Goal: Task Accomplishment & Management: Complete application form

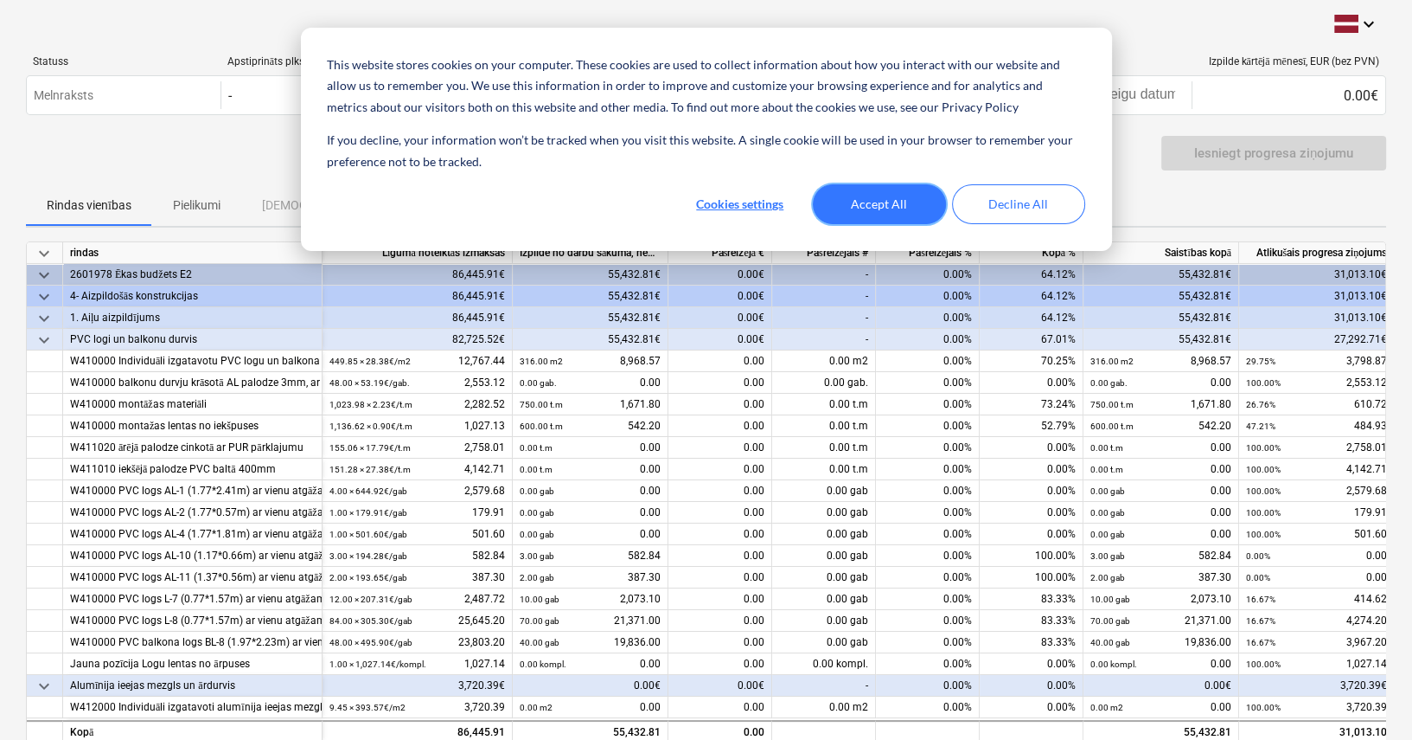
click at [881, 208] on button "Accept All" at bounding box center [879, 204] width 133 height 40
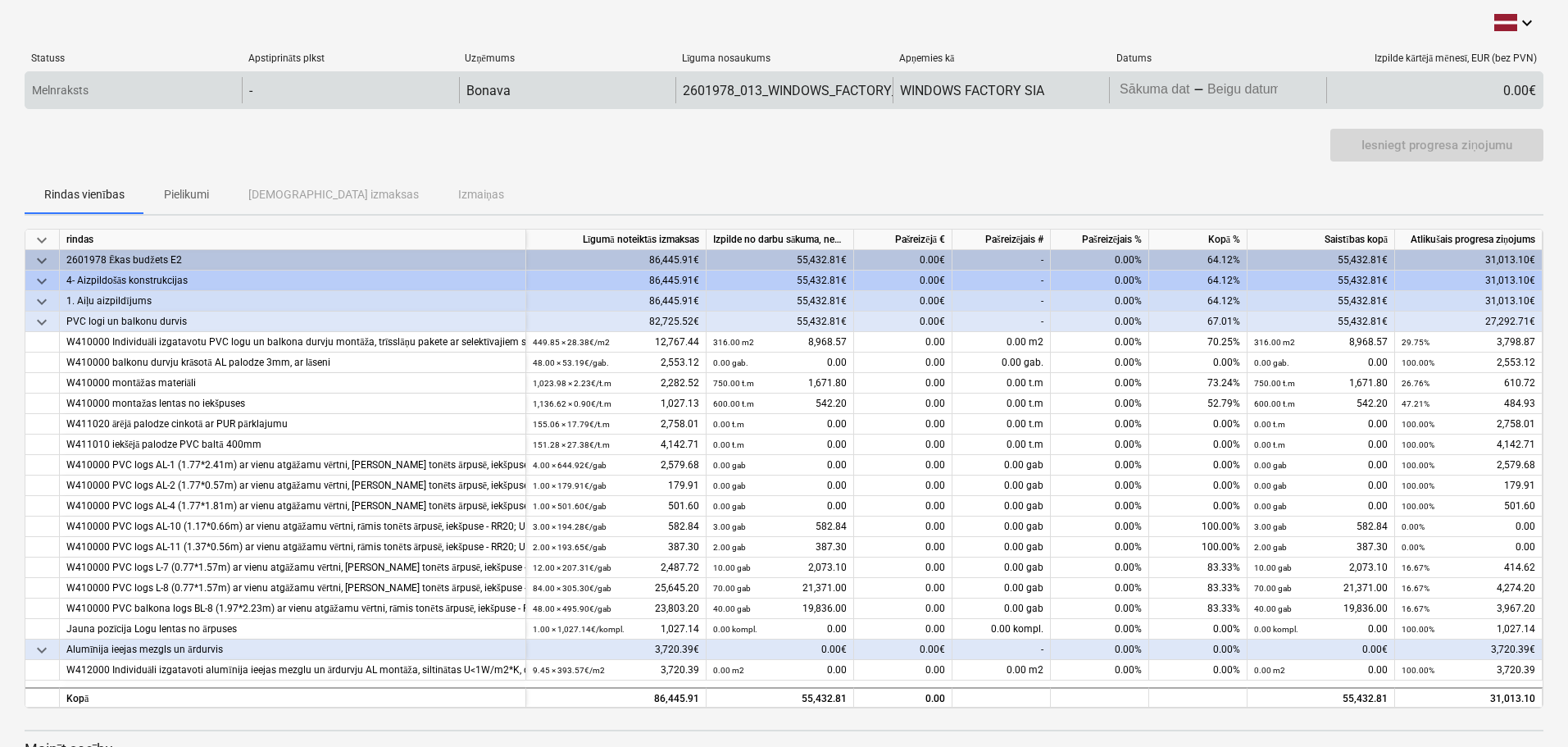
click at [1156, 94] on body "This website stores cookies on your computer. These cookies are used to collect…" at bounding box center [784, 374] width 1568 height 747
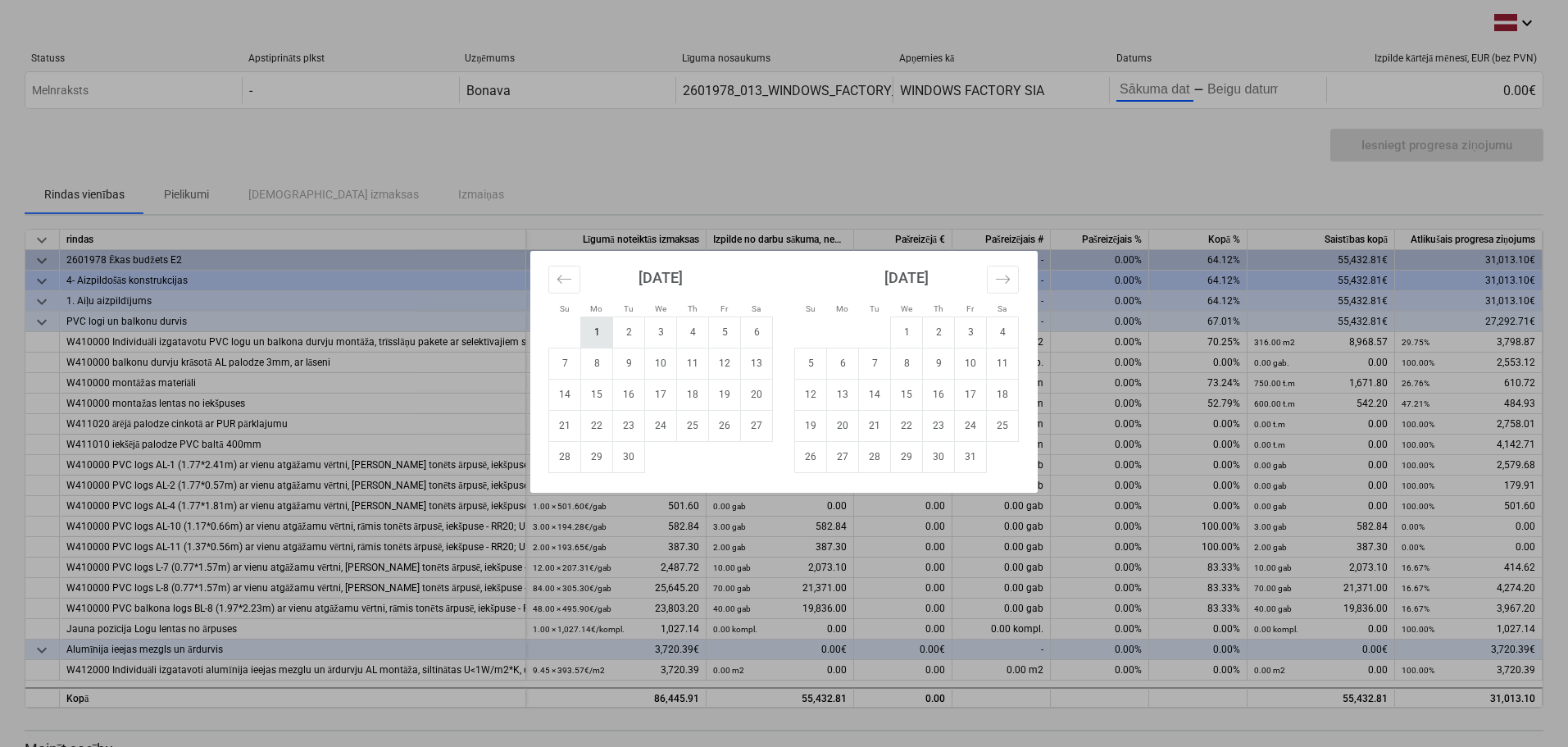
click at [588, 327] on td "1" at bounding box center [597, 332] width 32 height 31
type input "[DATE]"
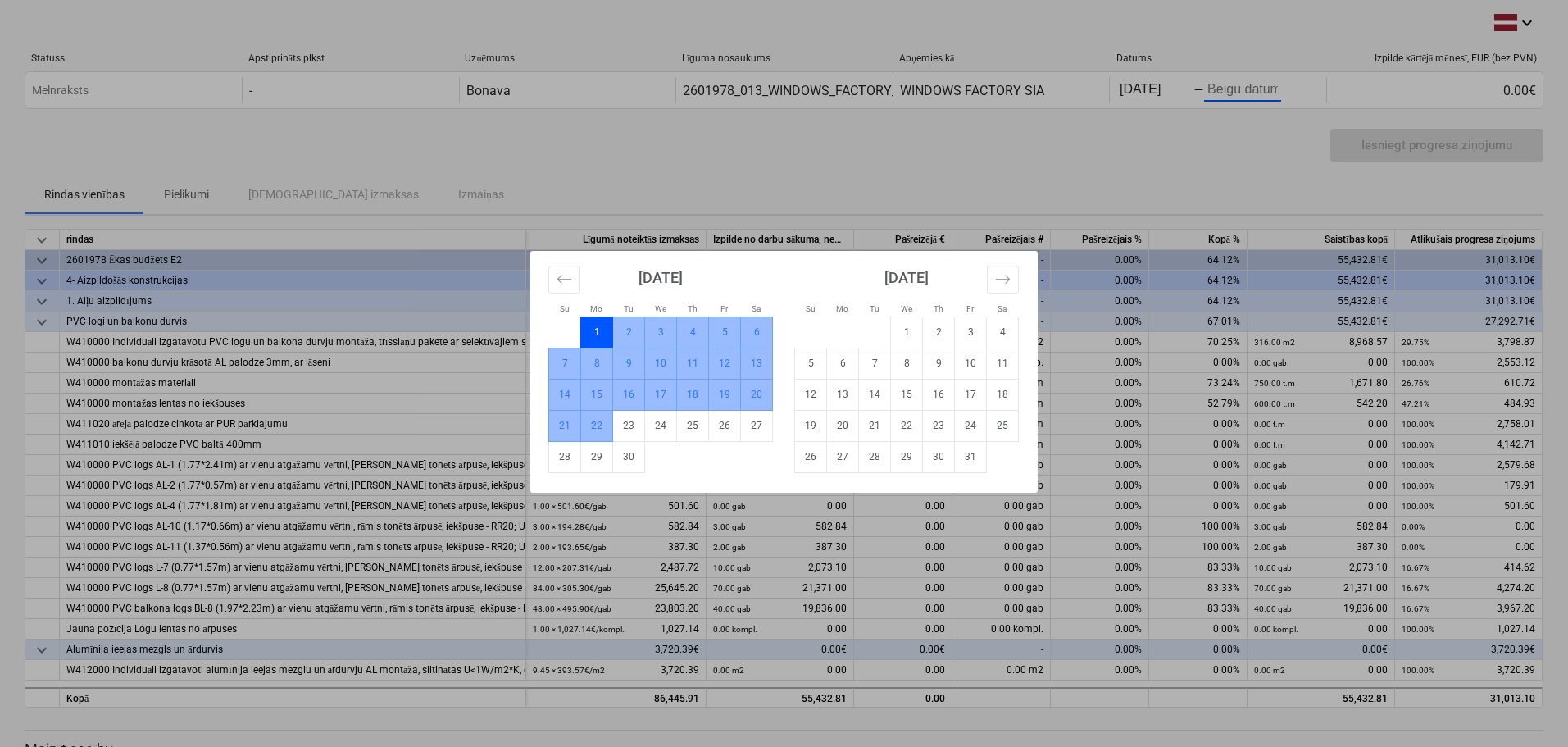
click at [598, 427] on td "22" at bounding box center [597, 425] width 32 height 31
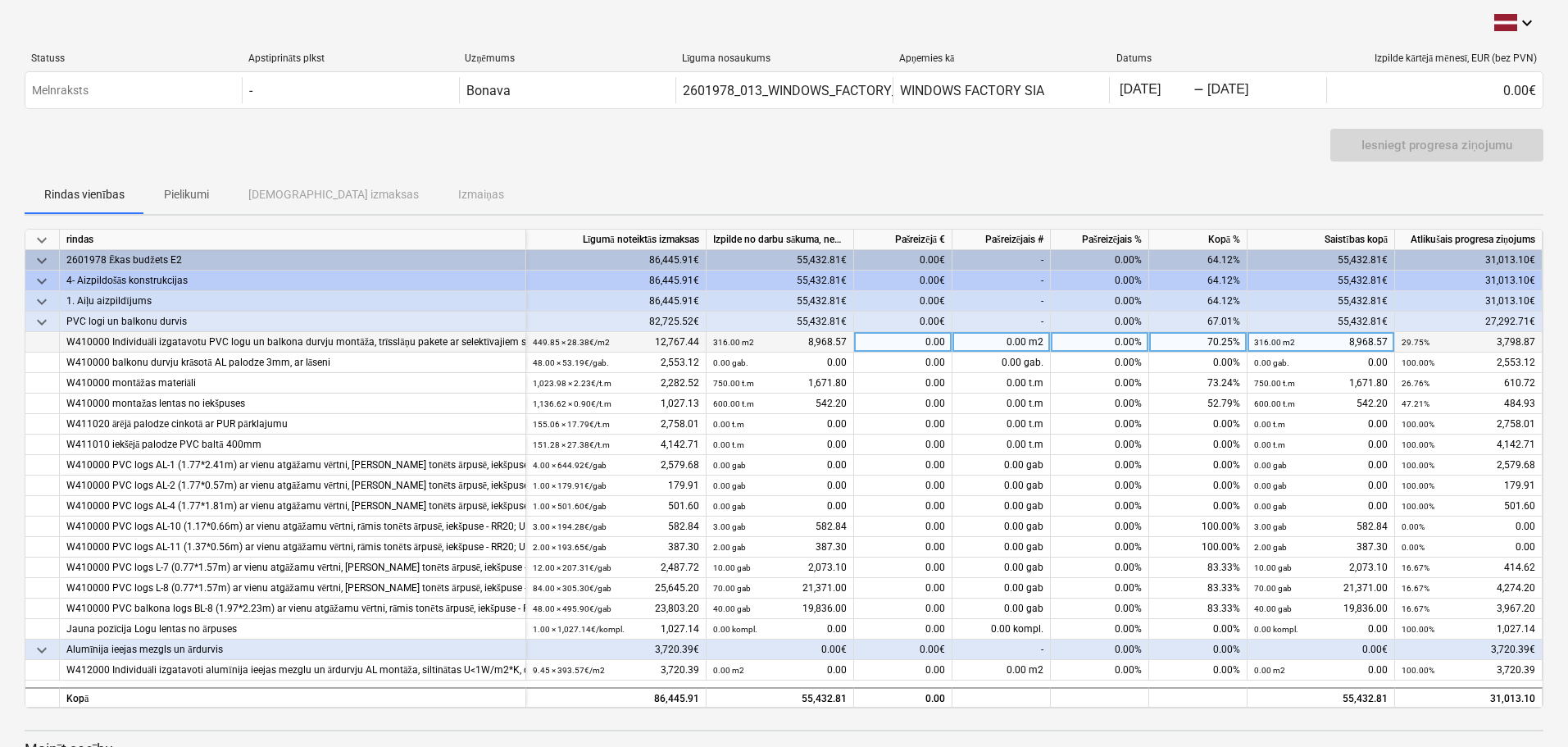
click at [996, 343] on div "0.00 m2" at bounding box center [1001, 342] width 99 height 21
type input "100"
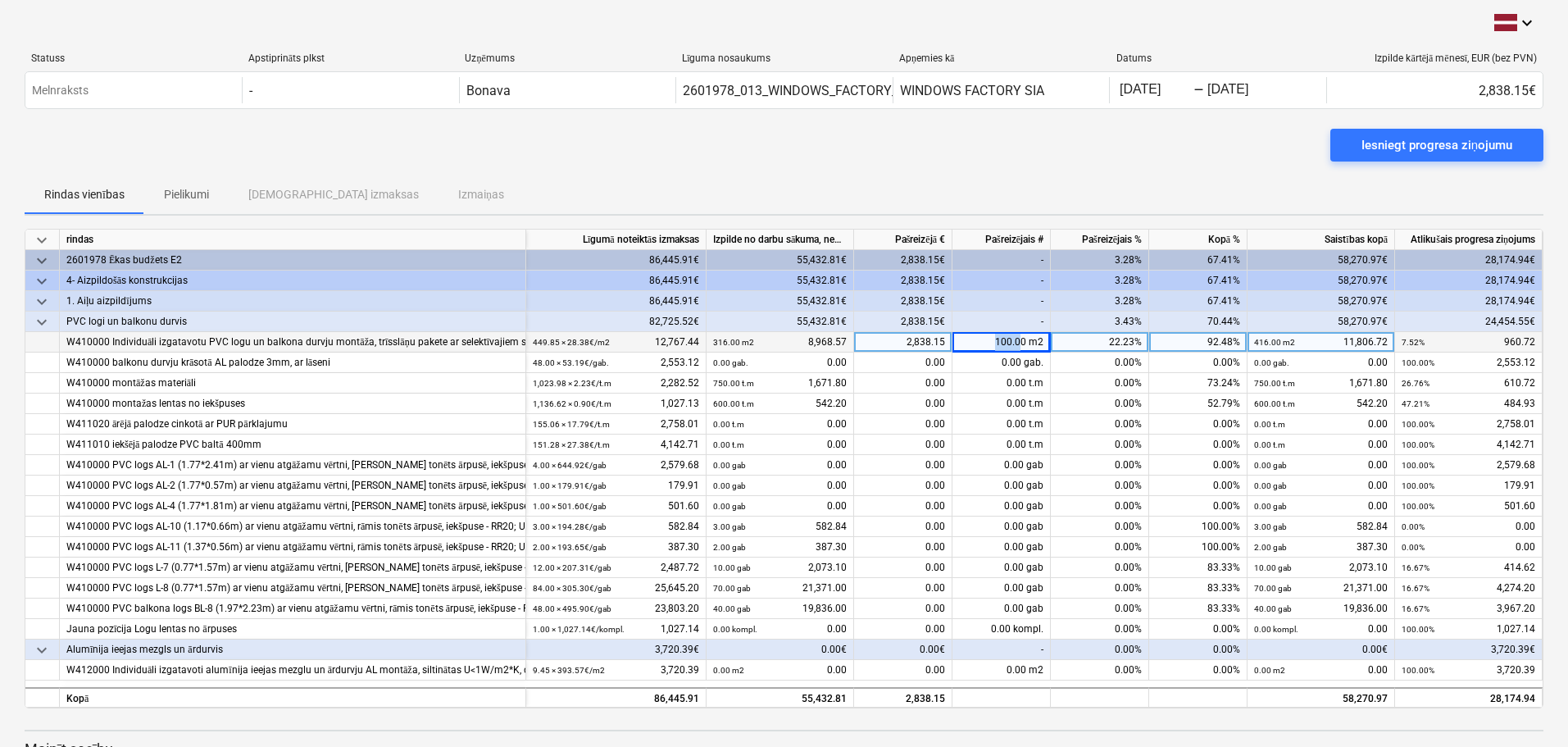
drag, startPoint x: 987, startPoint y: 343, endPoint x: 1020, endPoint y: 347, distance: 33.2
click at [1020, 347] on div "100.00 m2" at bounding box center [1001, 342] width 99 height 21
type input "105"
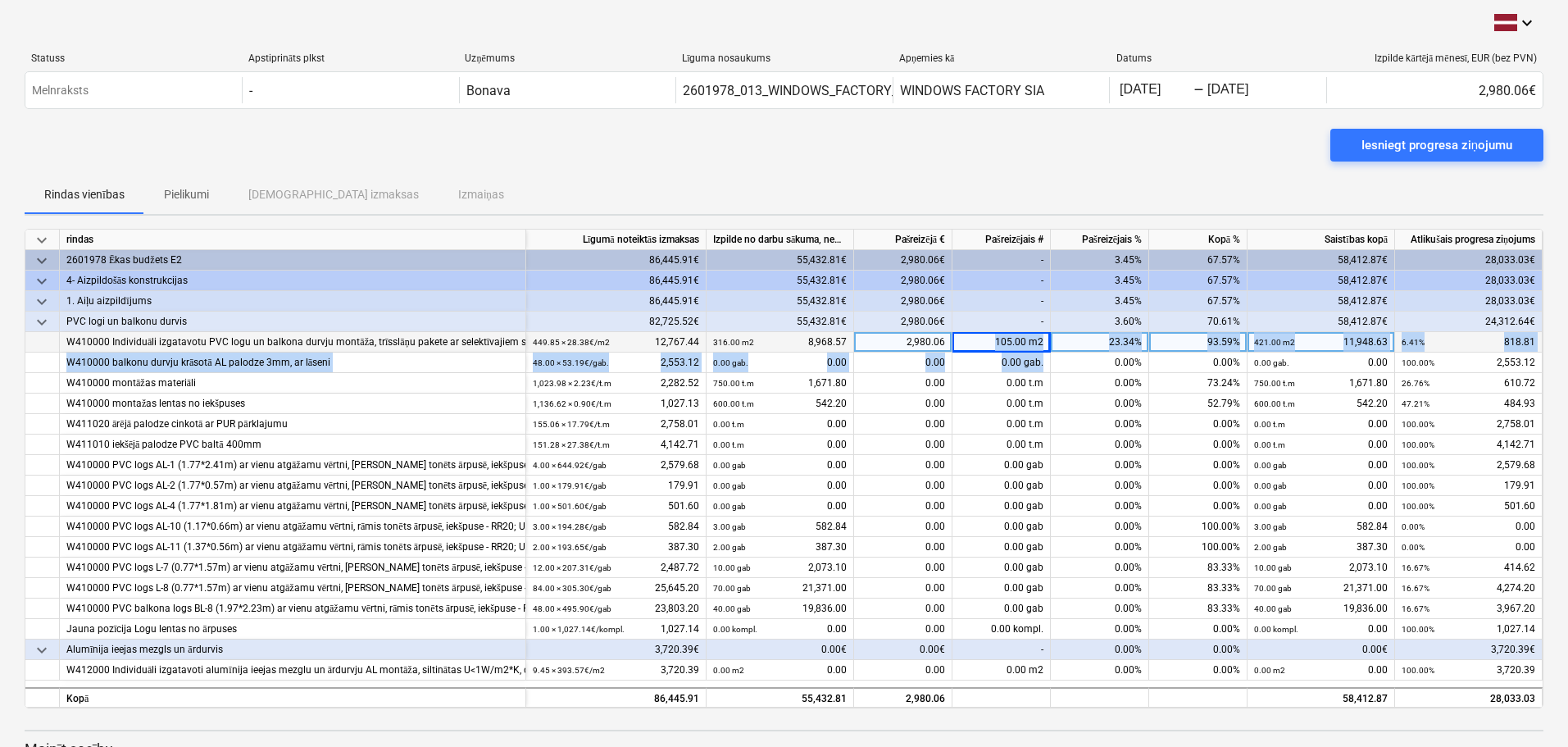
drag, startPoint x: 978, startPoint y: 346, endPoint x: 1046, endPoint y: 343, distance: 68.1
click at [1055, 355] on div "keyboard_arrow_down rindas Līgumā noteiktās izmaksas Izpilde no darbu sākuma, n…" at bounding box center [784, 468] width 1519 height 480
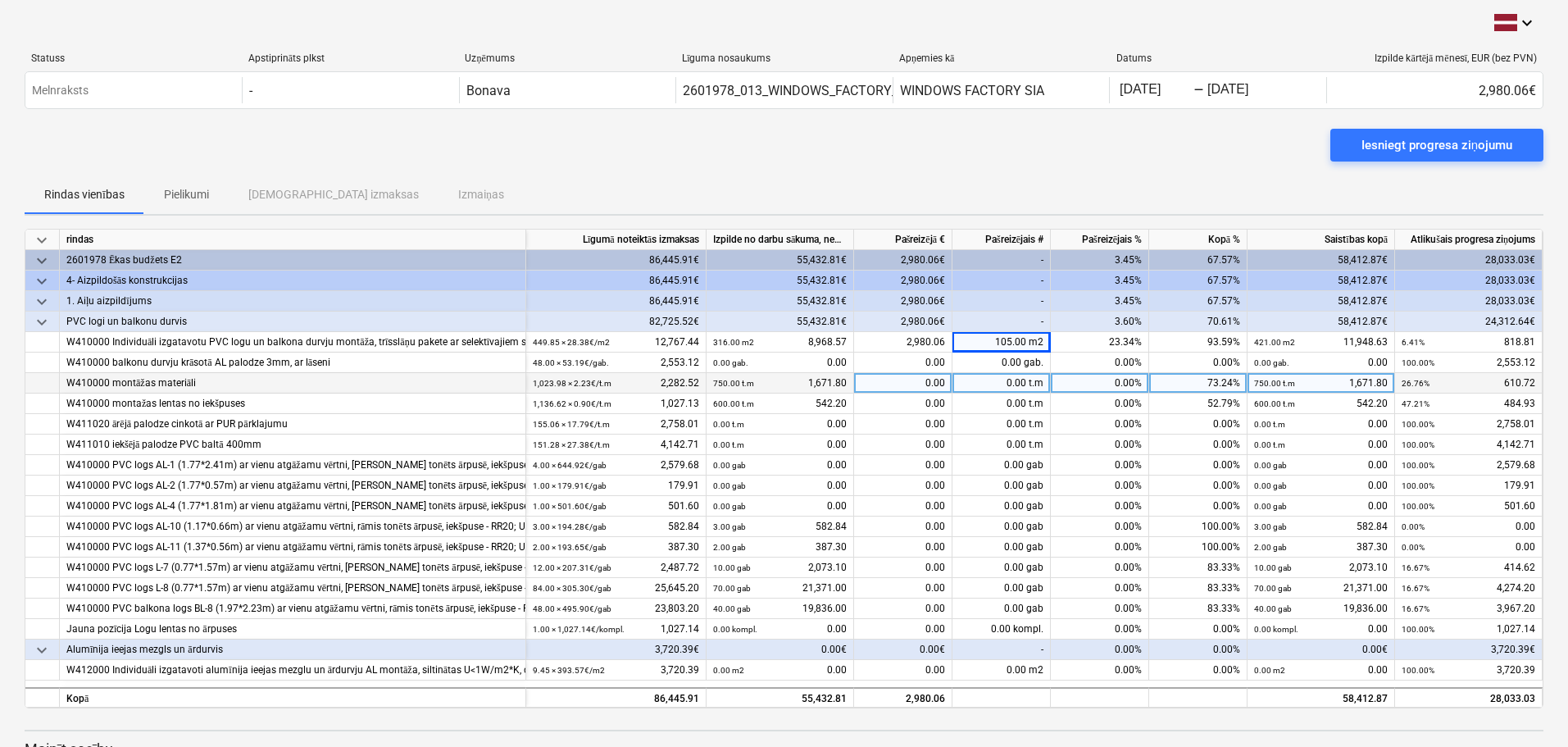
click at [998, 386] on div "0.00 t.m" at bounding box center [1001, 384] width 99 height 21
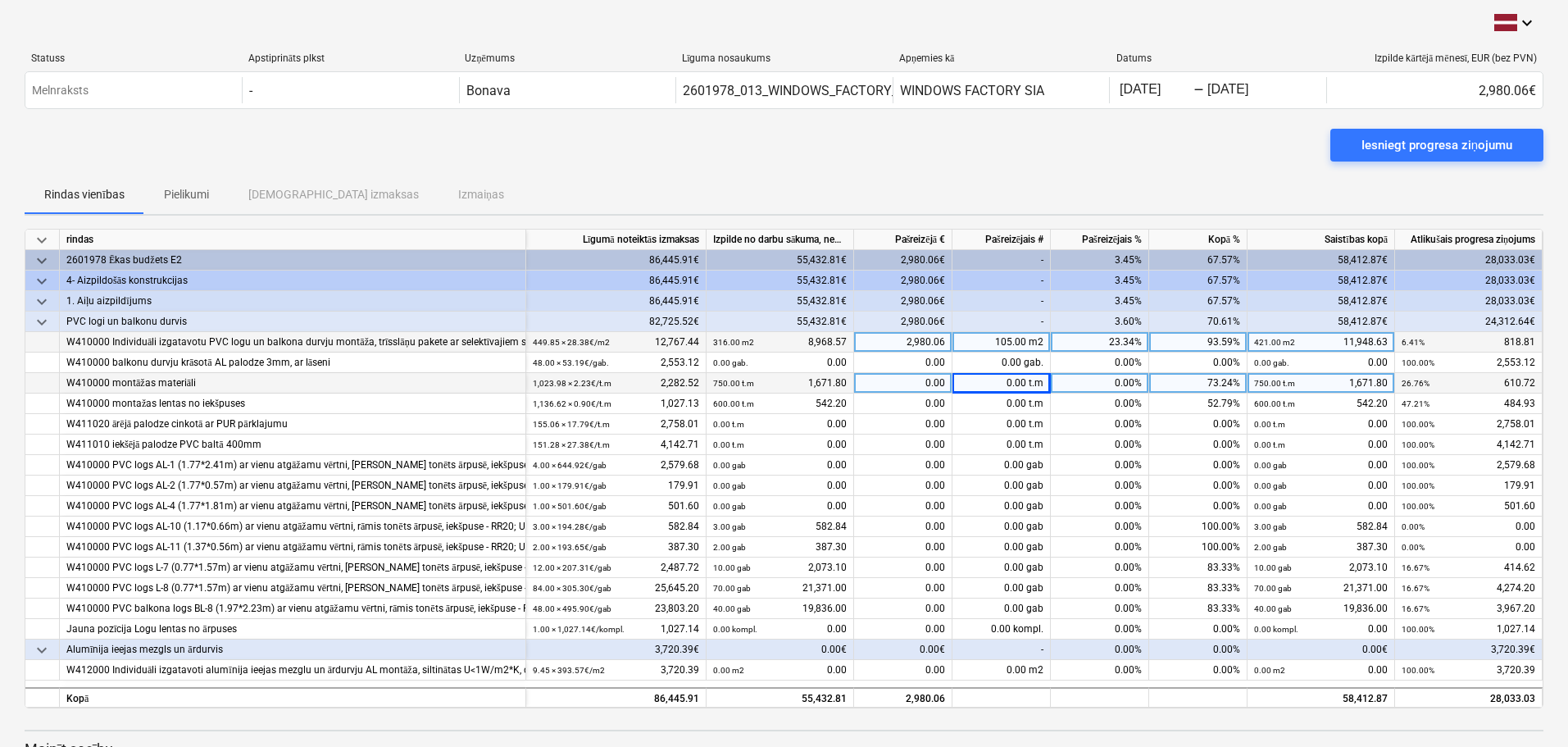
click at [984, 343] on div "105.00 m2" at bounding box center [1001, 342] width 99 height 21
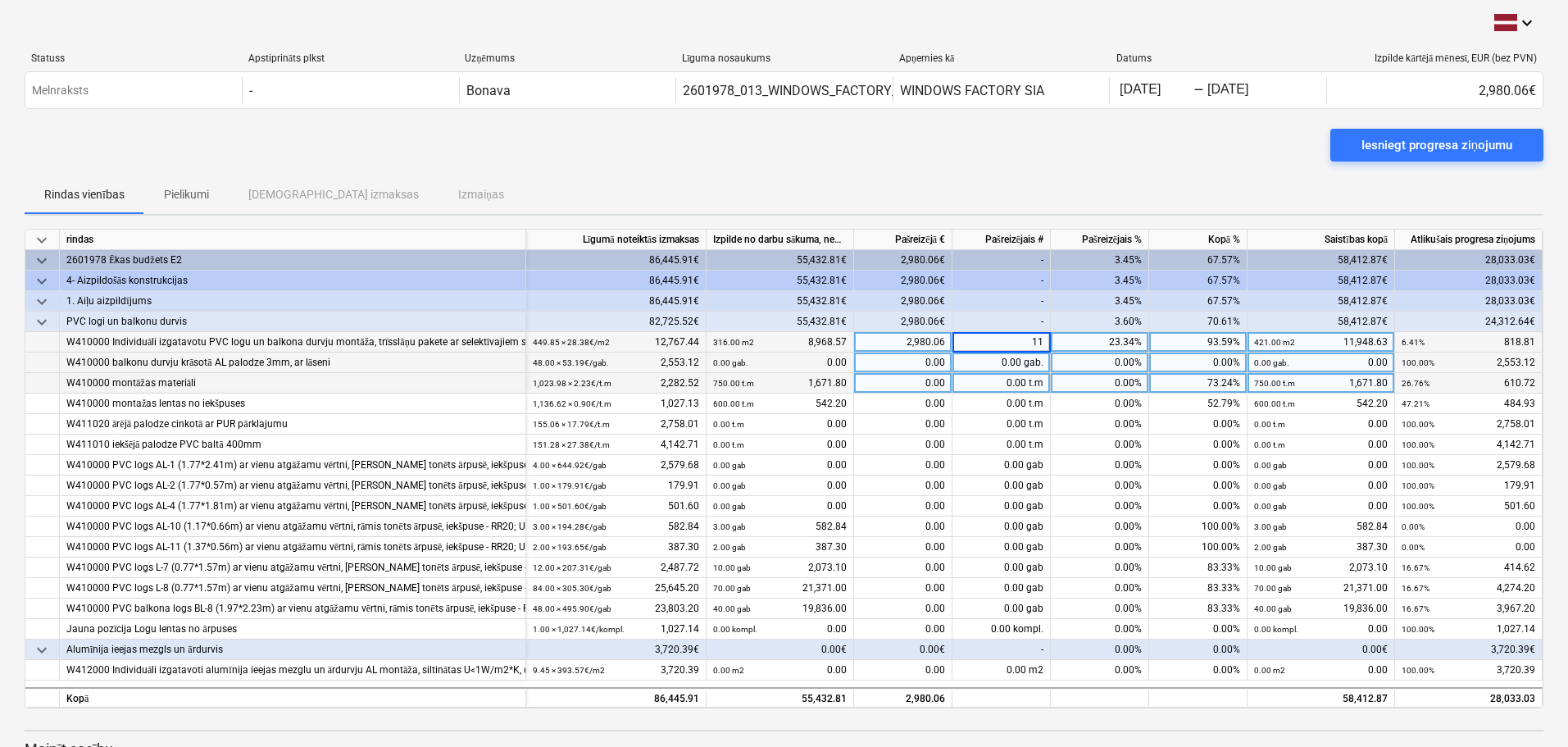
type input "110"
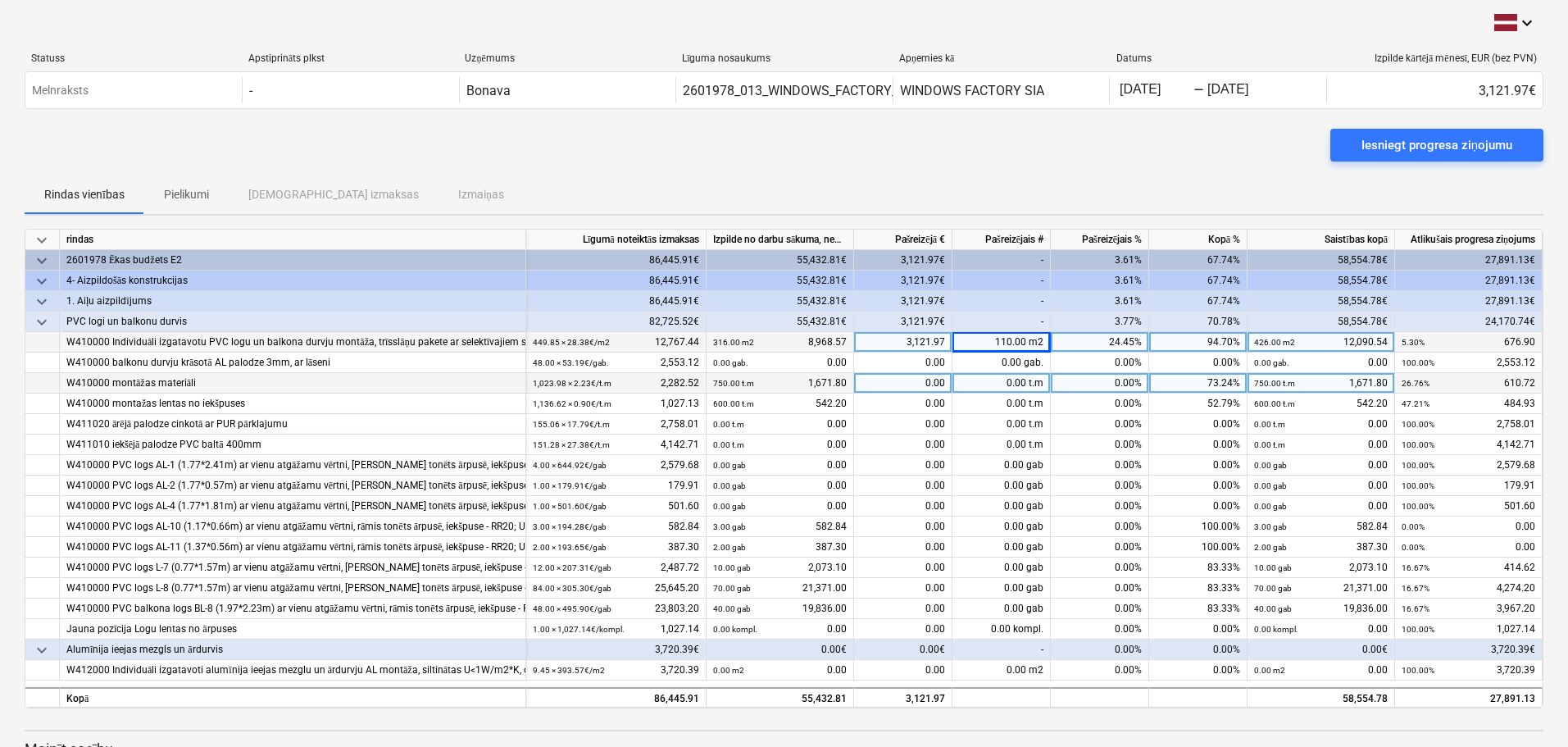
click at [1000, 385] on div "0.00 t.m" at bounding box center [1001, 384] width 99 height 21
type input "2000"
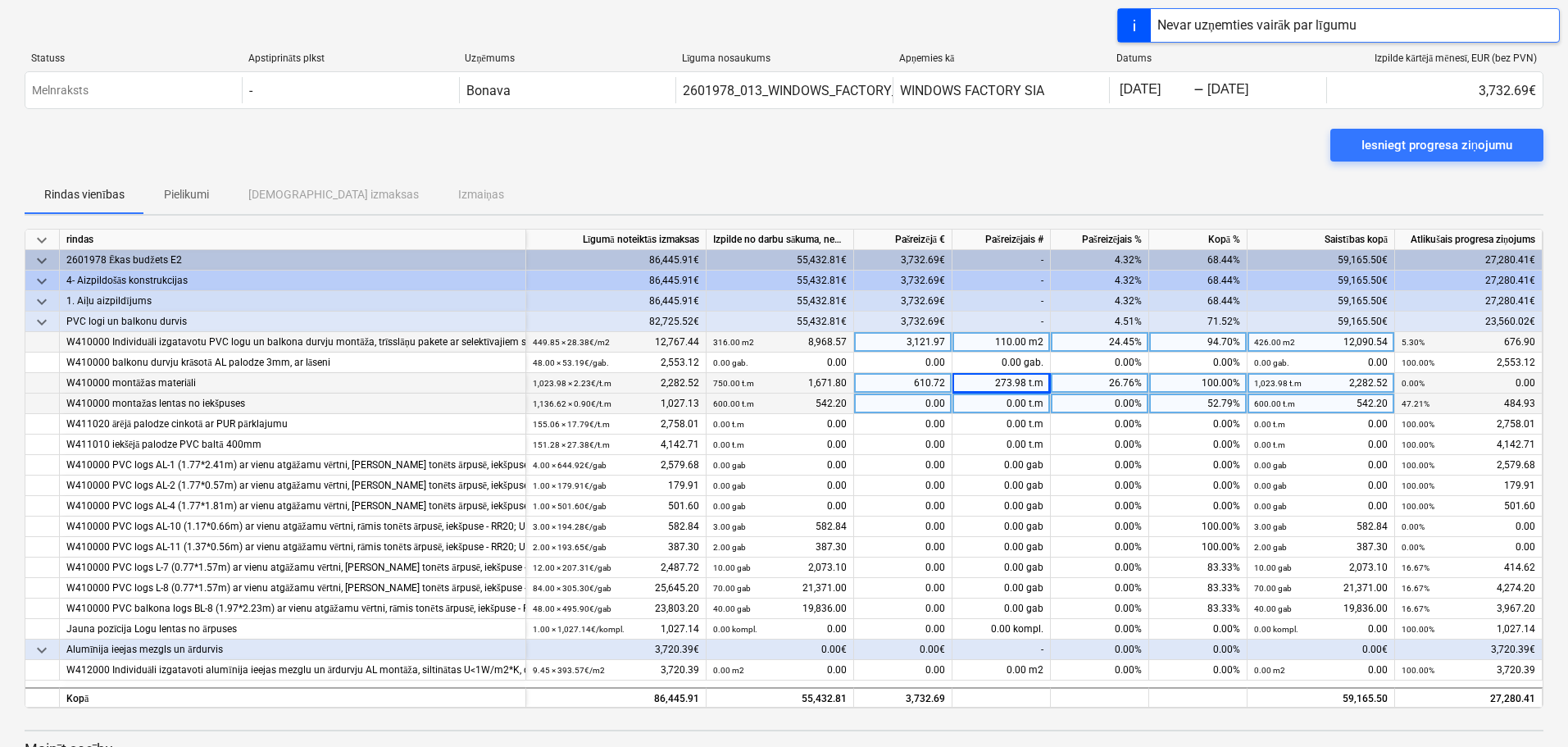
click at [999, 400] on div "0.00 t.m" at bounding box center [1001, 404] width 99 height 21
type input "2000"
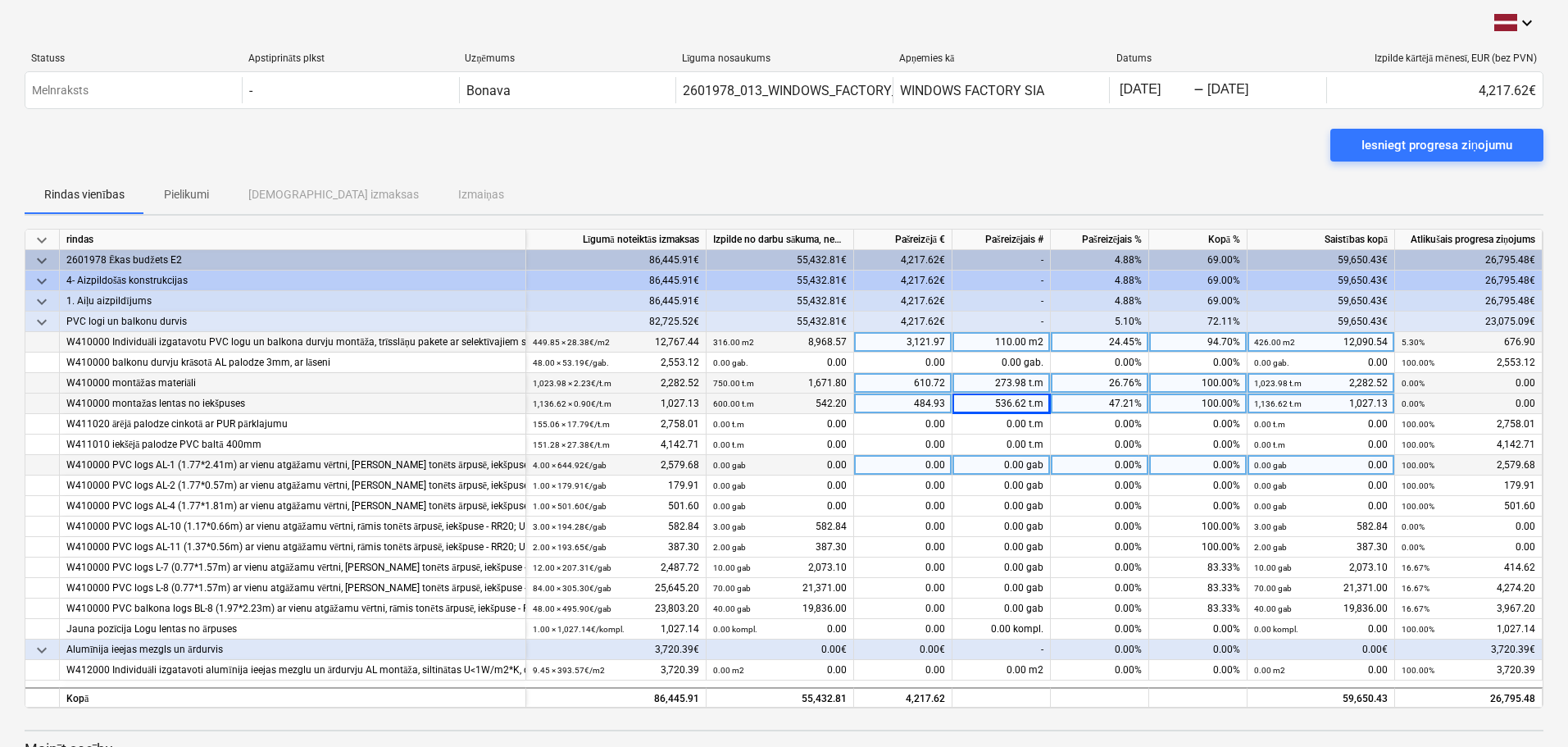
click at [1005, 470] on div "0.00 gab" at bounding box center [1001, 465] width 99 height 21
type input "5"
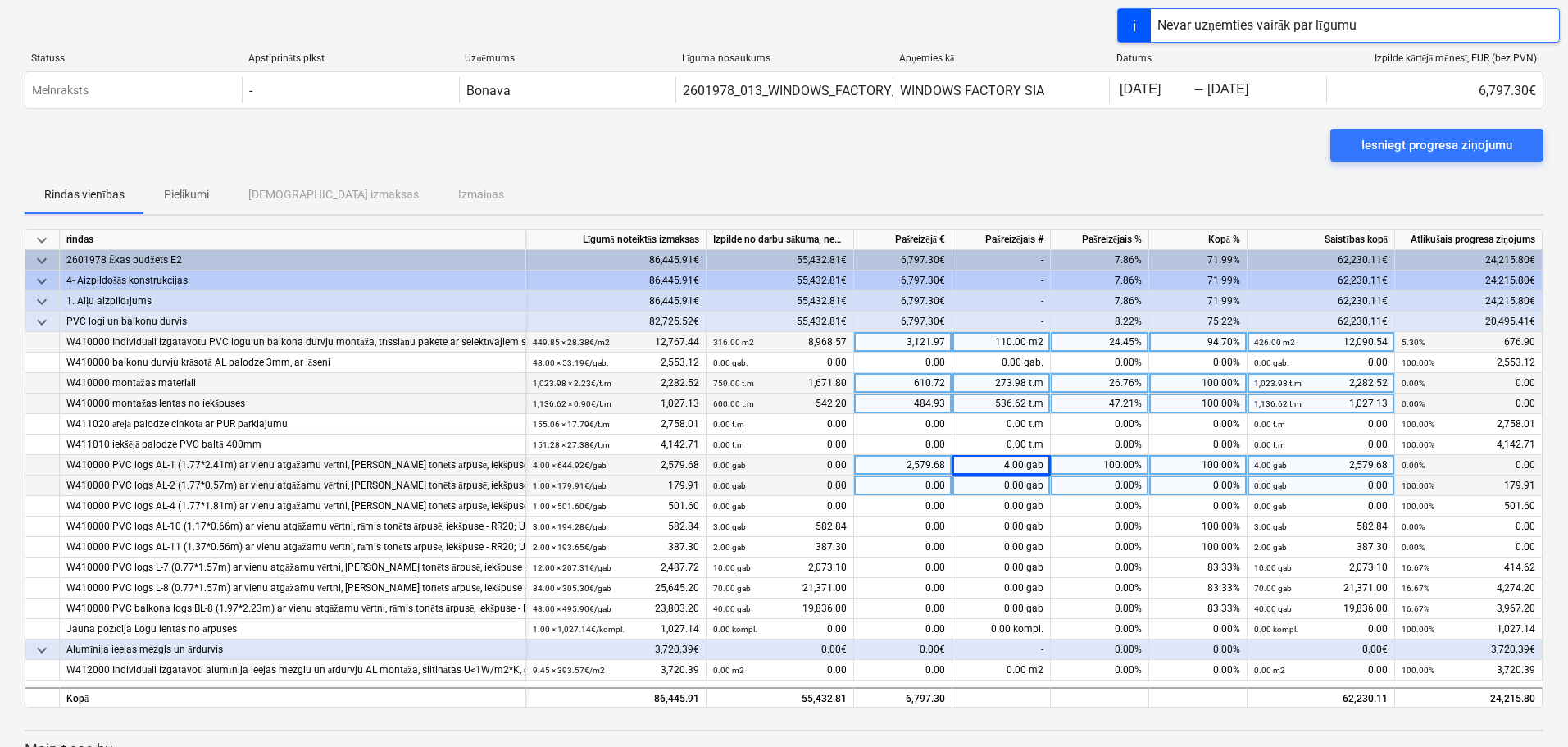
click at [1000, 485] on div "0.00 gab" at bounding box center [1001, 486] width 99 height 21
type input "2"
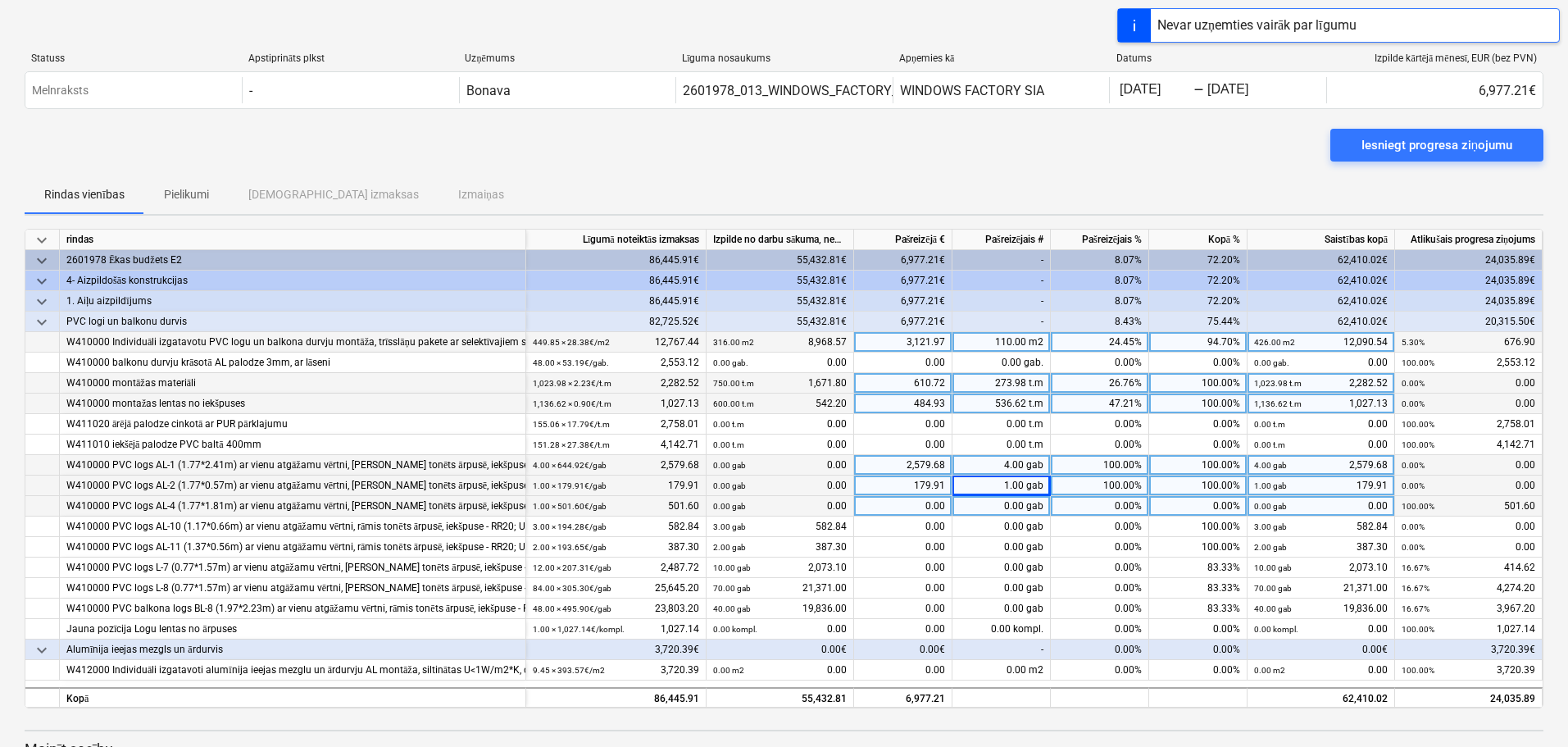
click at [996, 504] on div "0.00 gab" at bounding box center [1001, 506] width 99 height 21
type input "2"
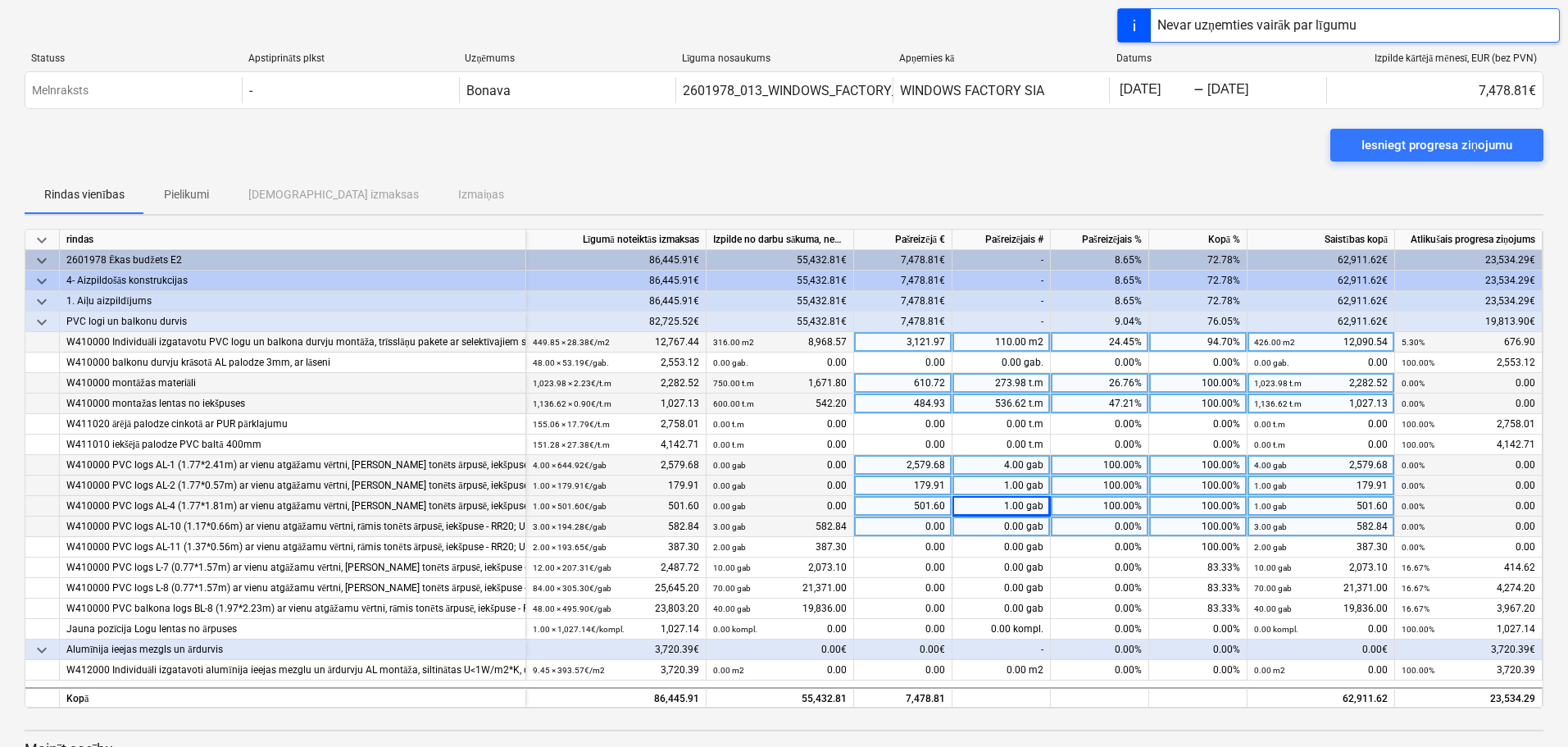
click at [1005, 530] on div "0.00 gab" at bounding box center [1001, 527] width 99 height 21
type input "4"
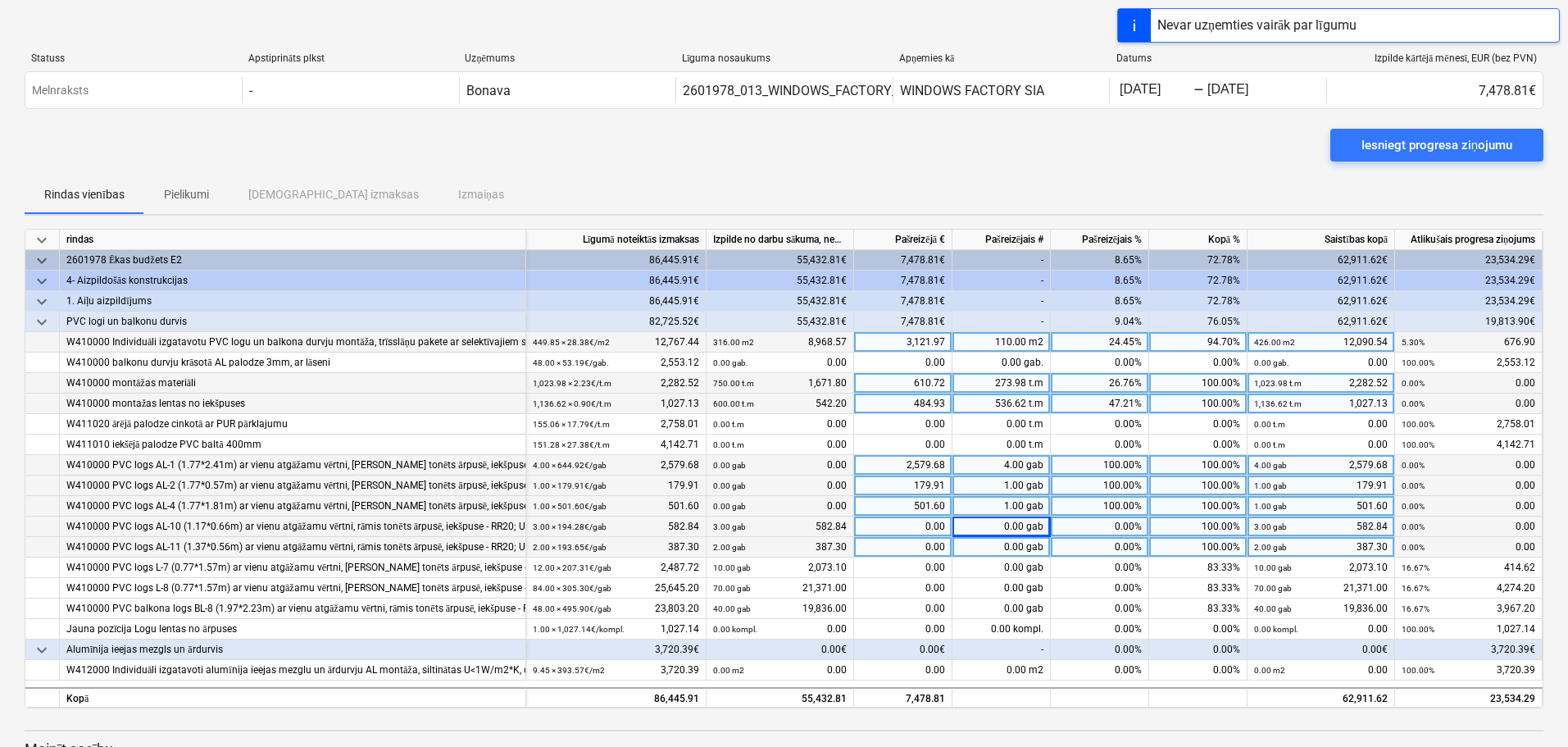
click at [990, 548] on div "0.00 gab" at bounding box center [1001, 548] width 99 height 21
type input "2"
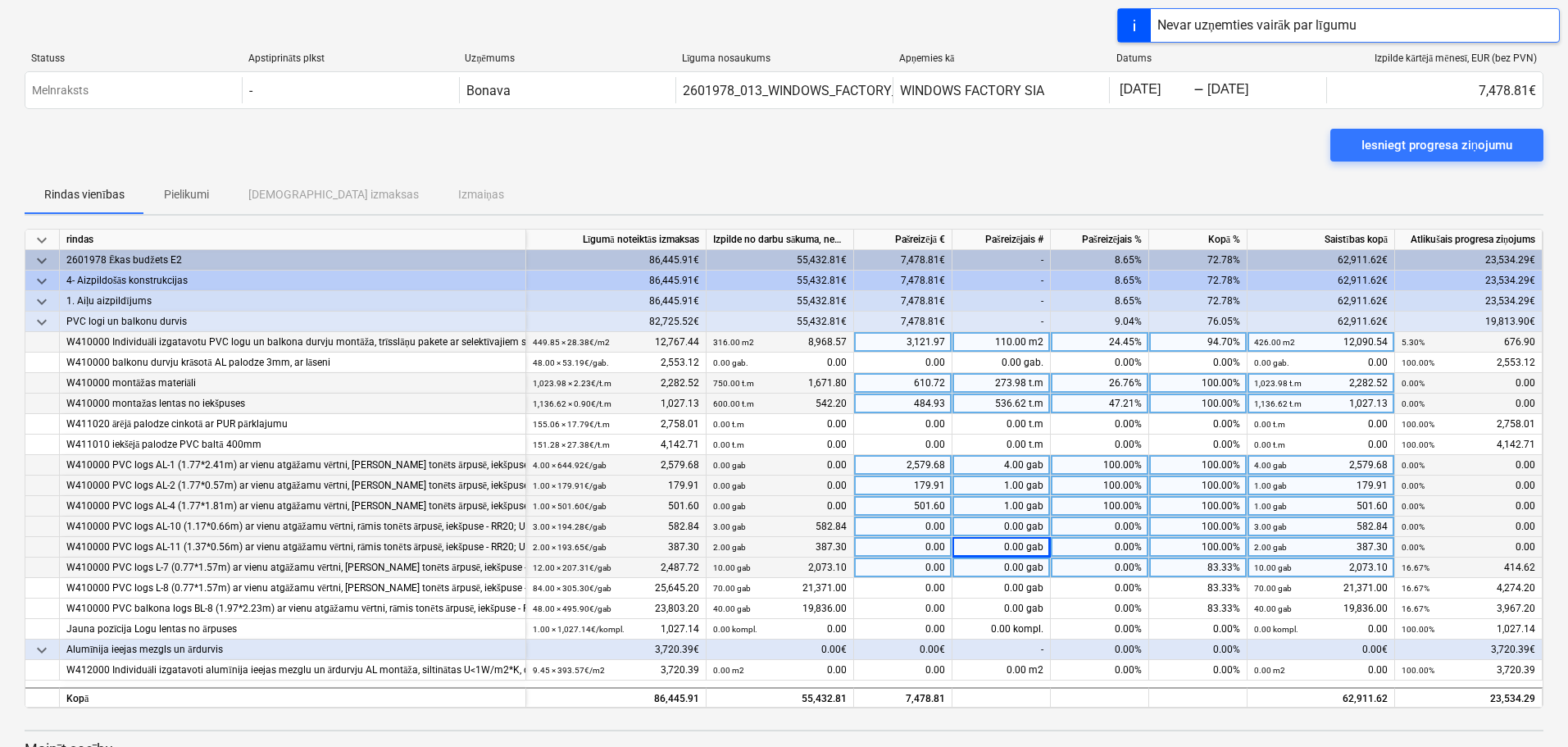
click at [987, 568] on div "0.00 gab" at bounding box center [1001, 568] width 99 height 21
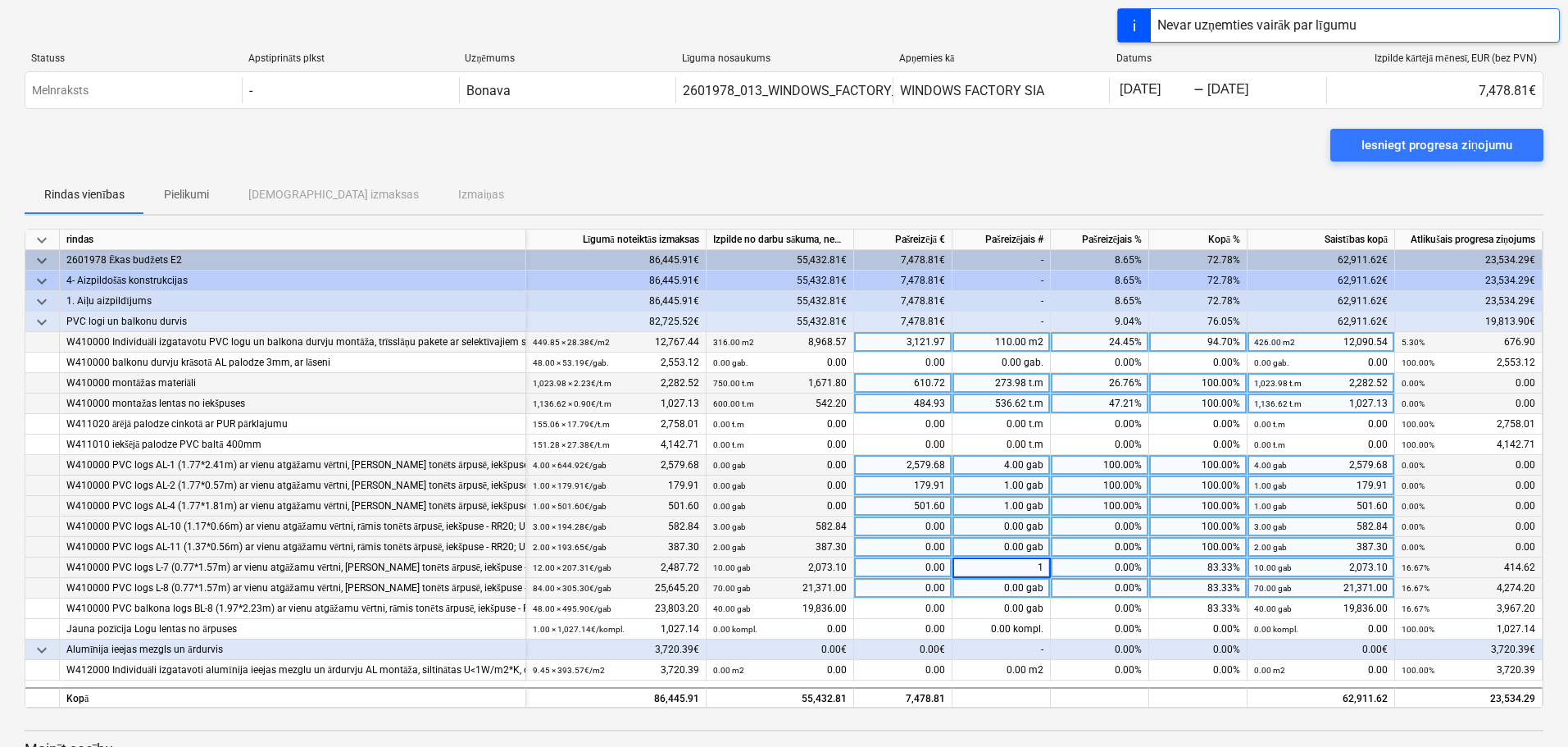
type input "12"
click at [996, 592] on div "0.00 gab" at bounding box center [1001, 589] width 99 height 21
type input "84"
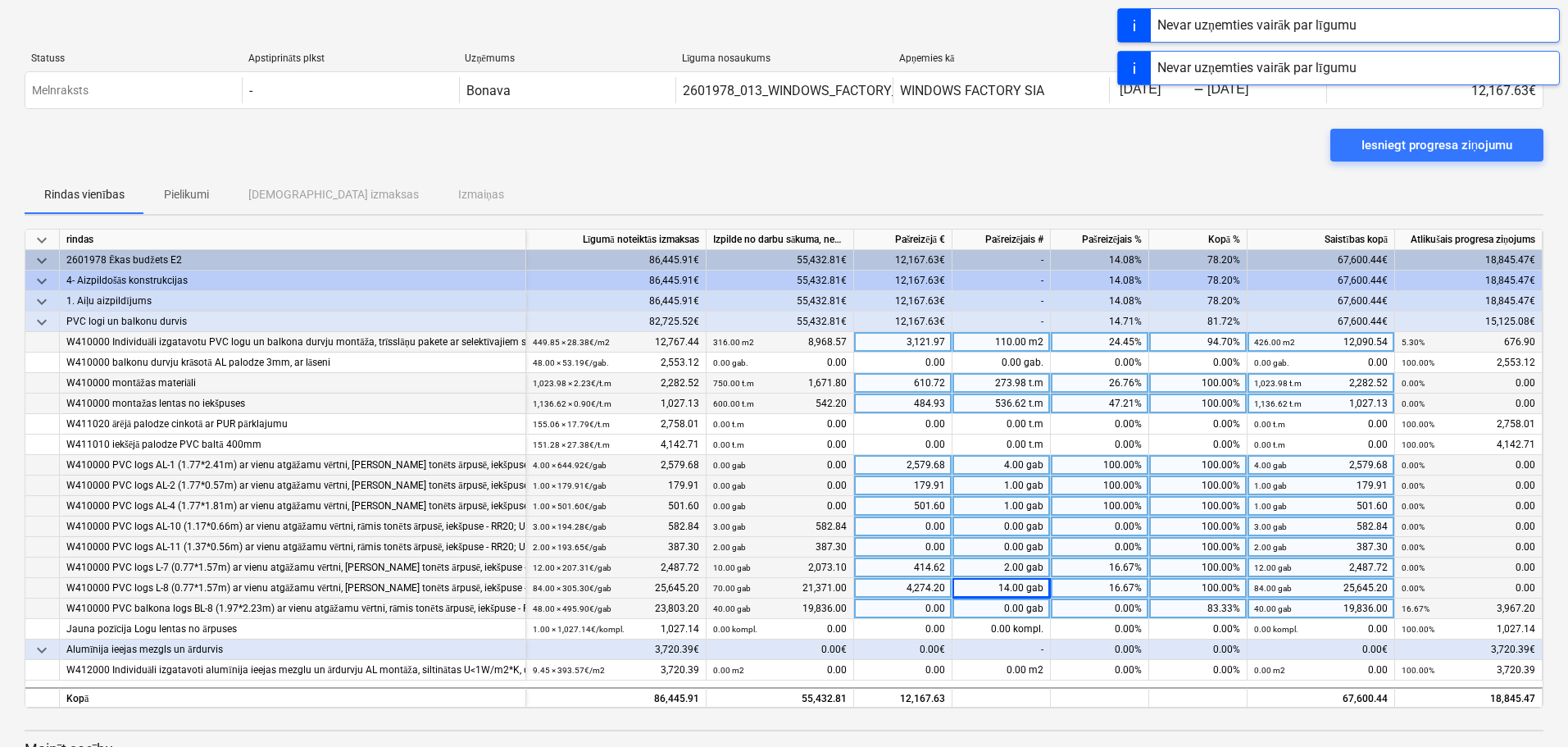
click at [998, 602] on div "0.00 gab" at bounding box center [1001, 609] width 99 height 21
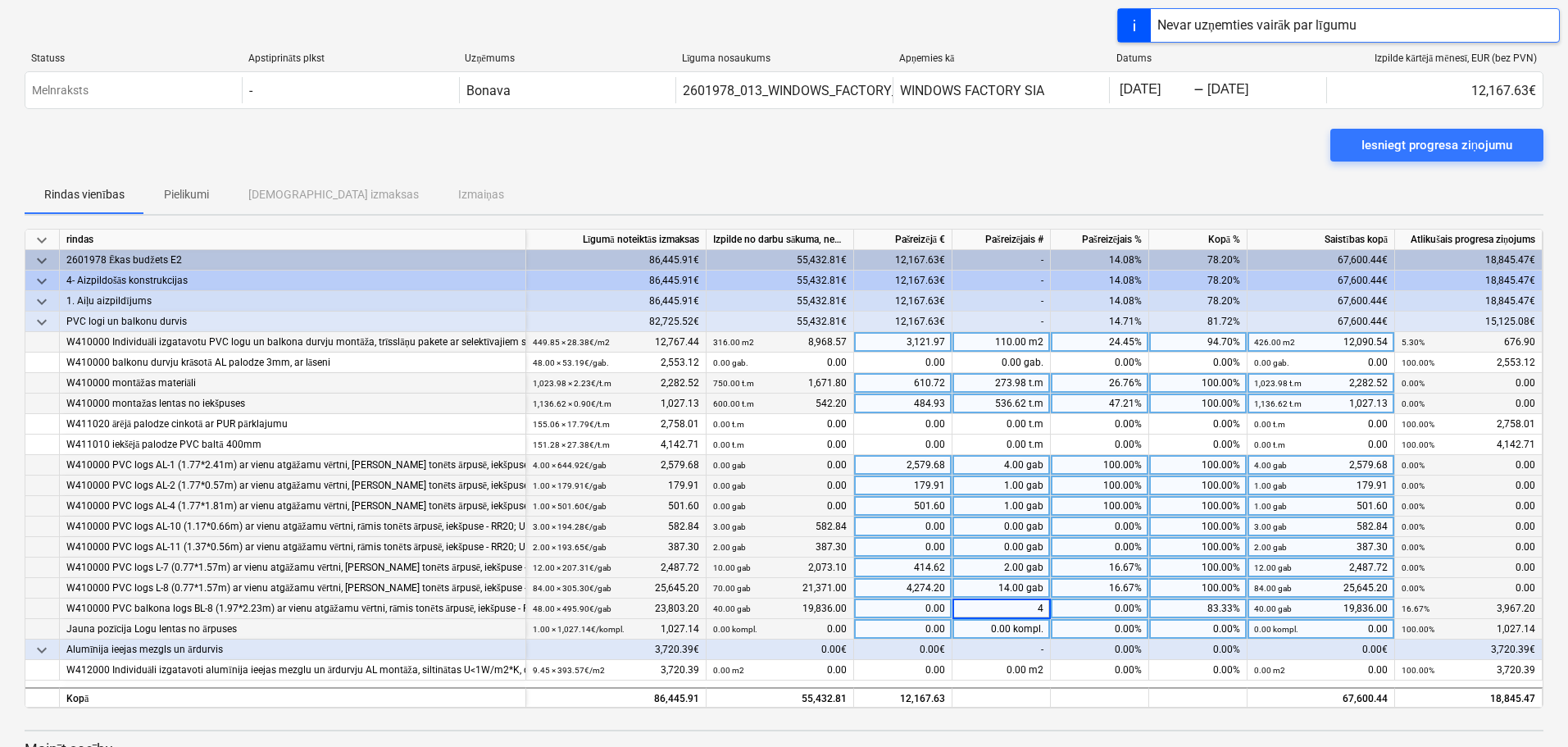
type input "48"
click at [992, 624] on div "0.00 kompl." at bounding box center [1001, 629] width 99 height 21
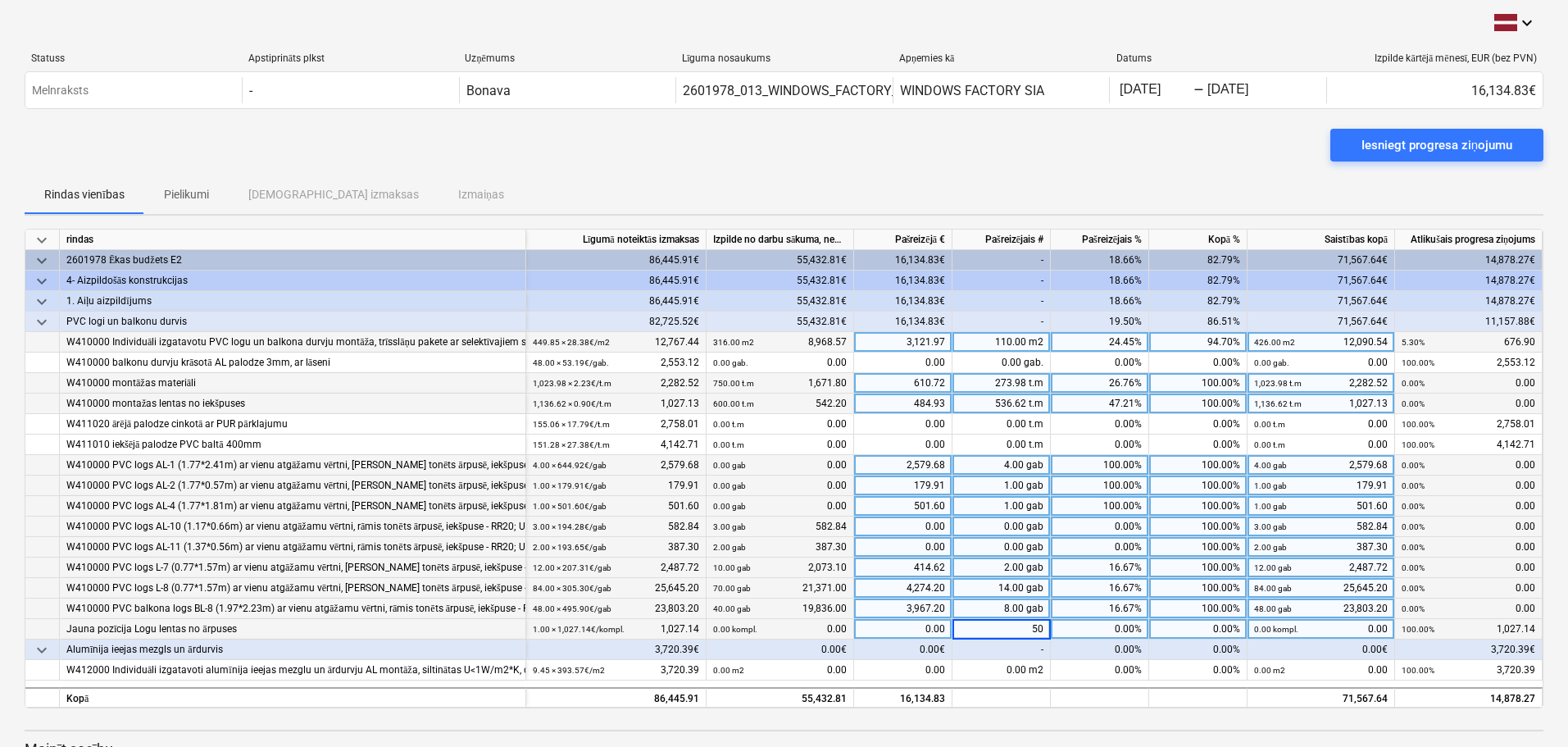
type input "500"
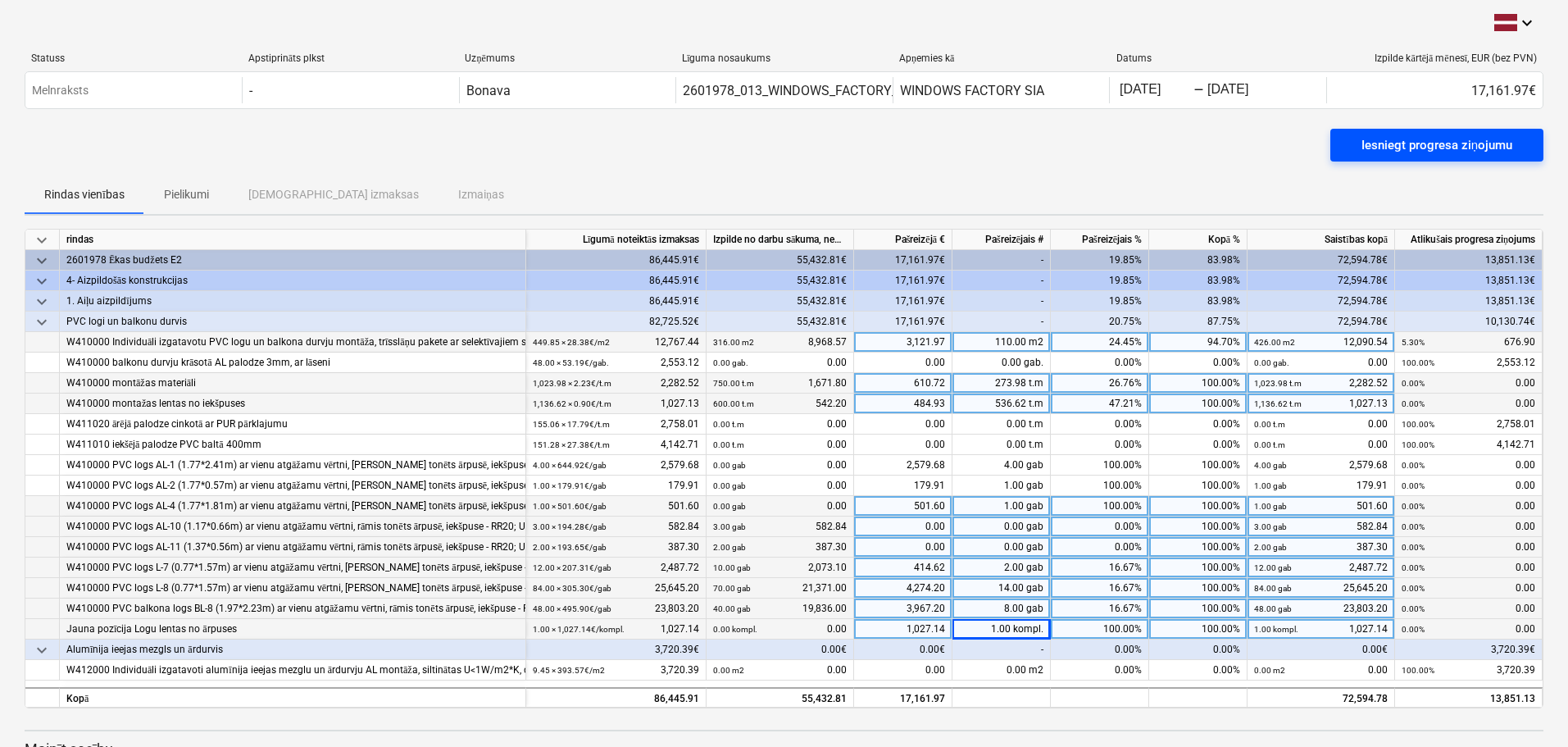
click at [1343, 143] on div "Iesniegt progresa ziņojumu" at bounding box center [1436, 145] width 151 height 21
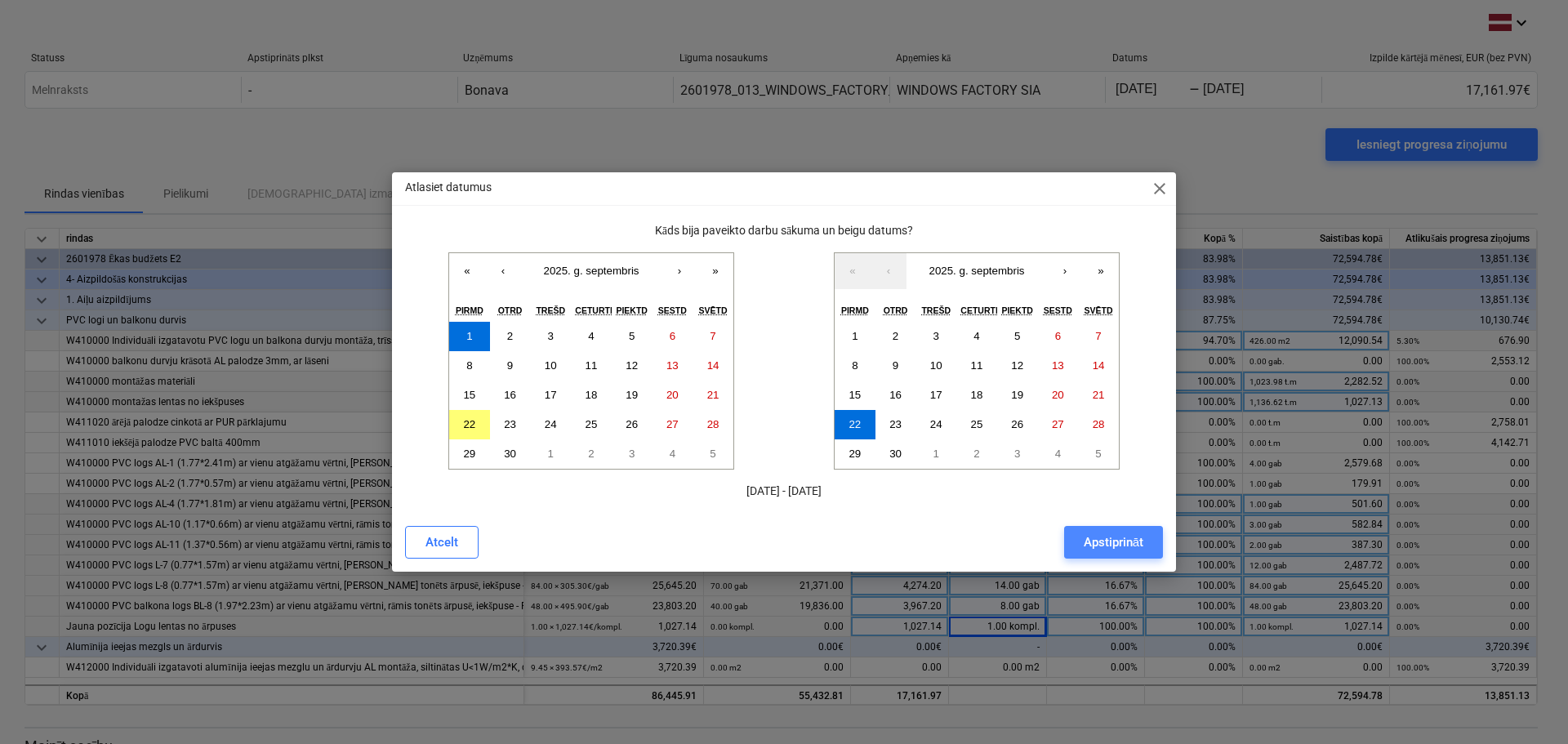
click at [1117, 547] on div "Apstiprināt" at bounding box center [1113, 542] width 59 height 21
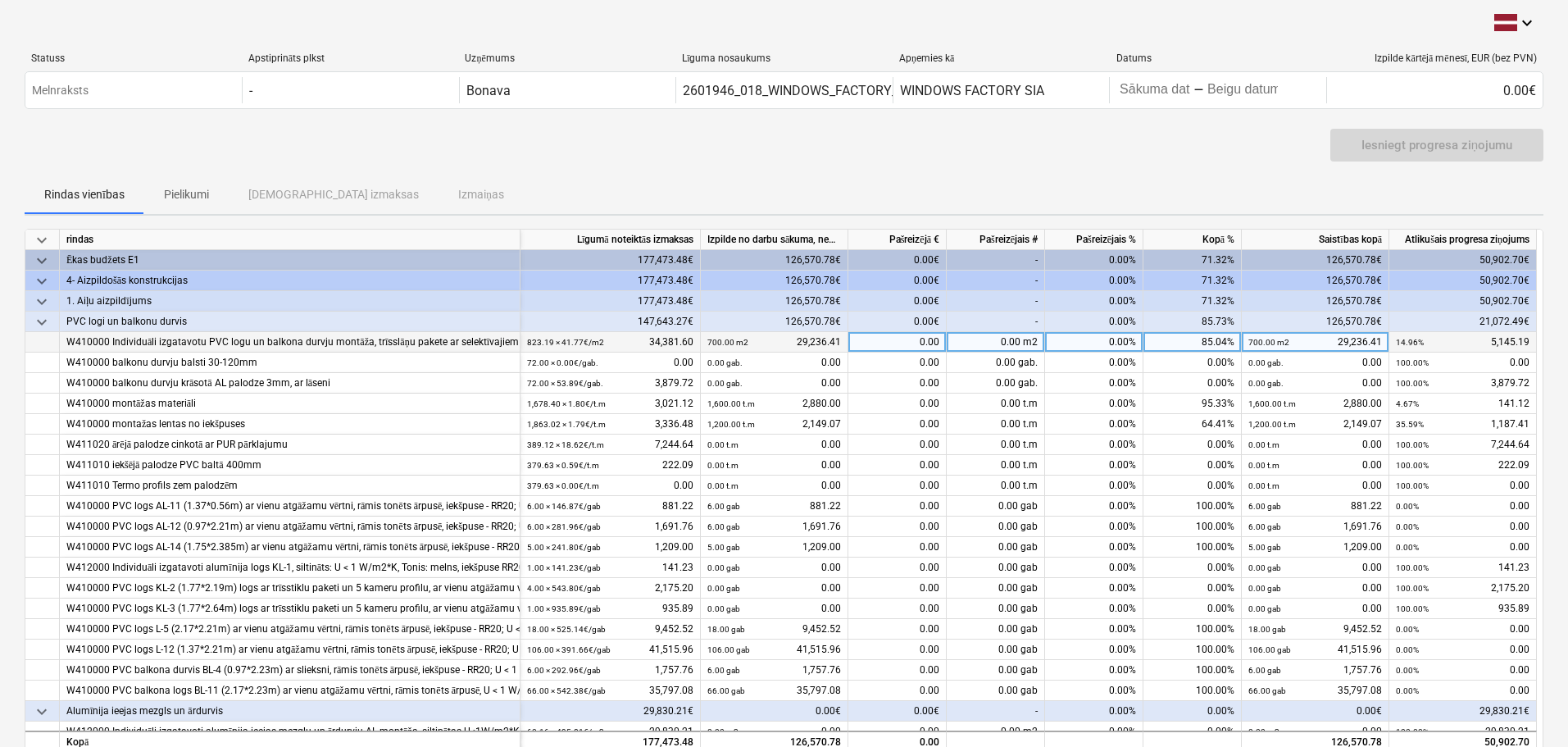
click at [982, 346] on div "0.00 m2" at bounding box center [996, 342] width 99 height 21
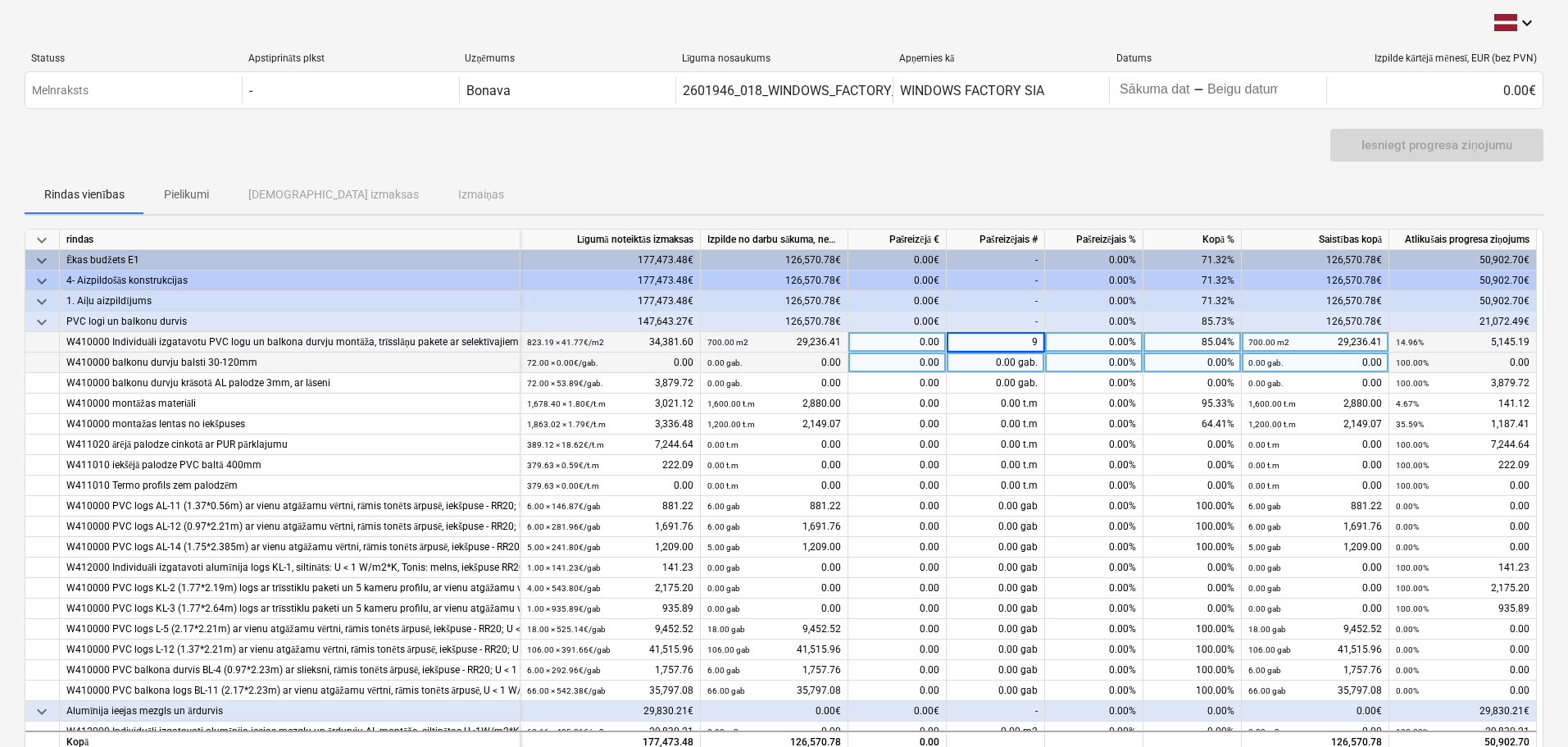
type input "90"
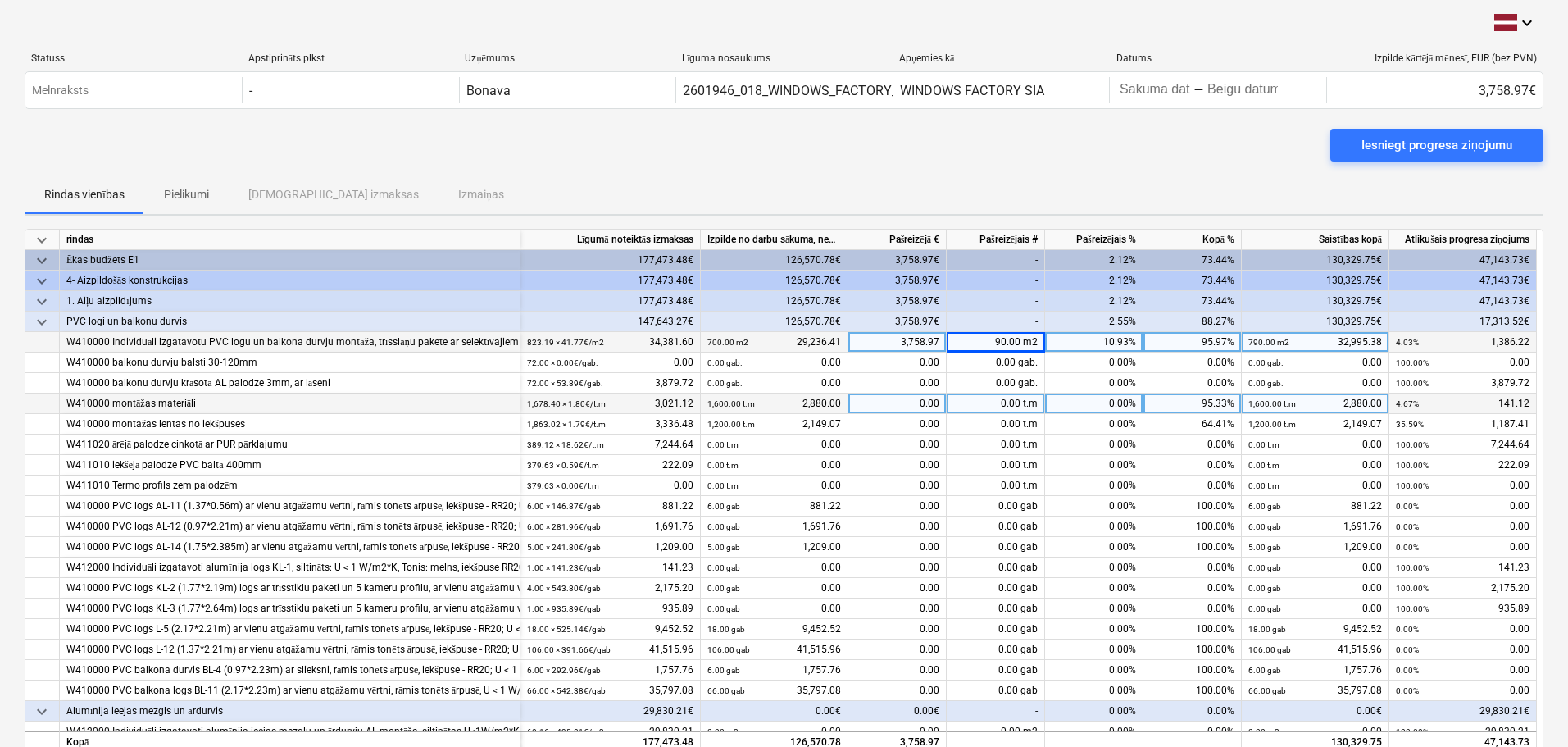
click at [995, 404] on div "0.00 t.m" at bounding box center [996, 404] width 99 height 21
type input "1000"
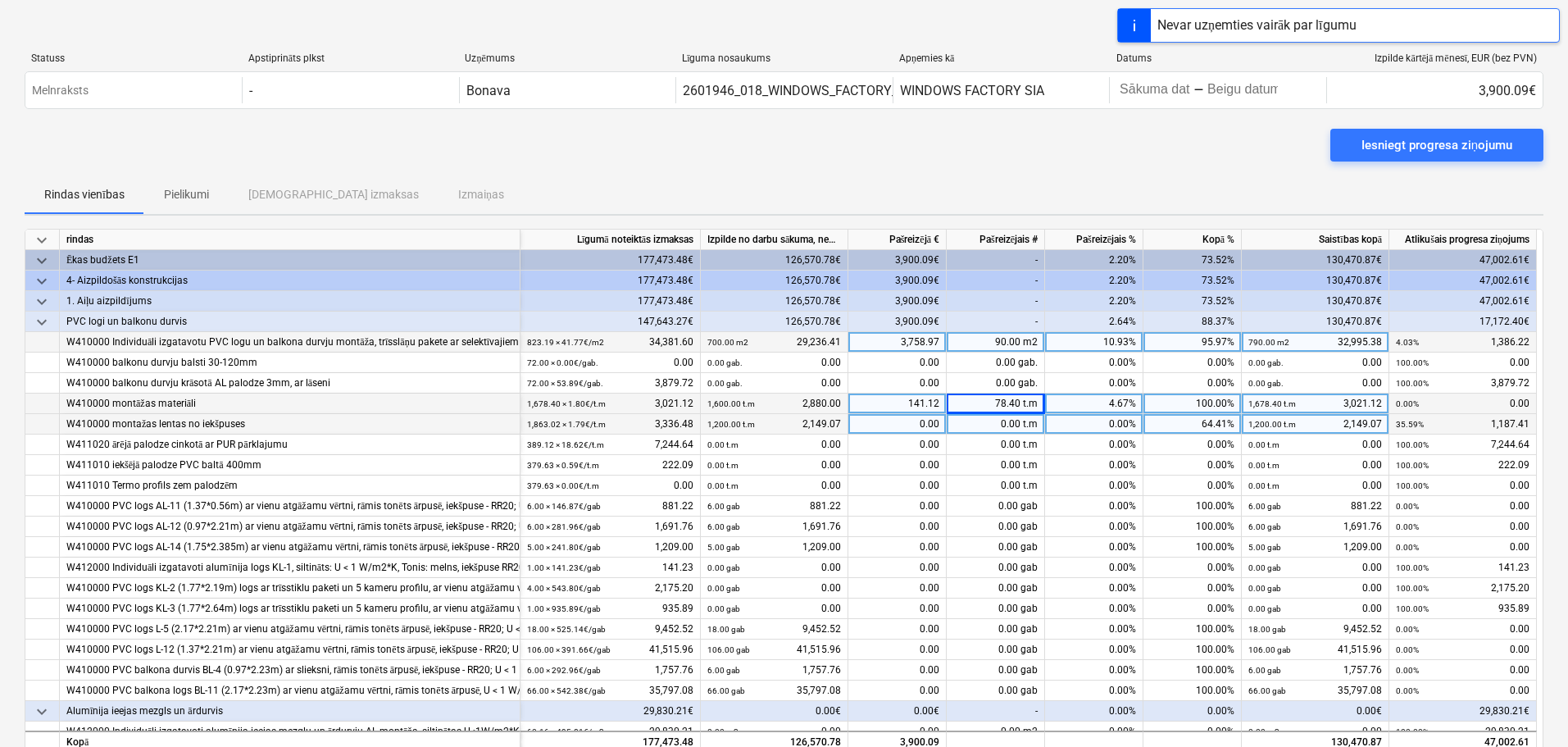
click at [1000, 421] on div "0.00 t.m" at bounding box center [996, 425] width 99 height 21
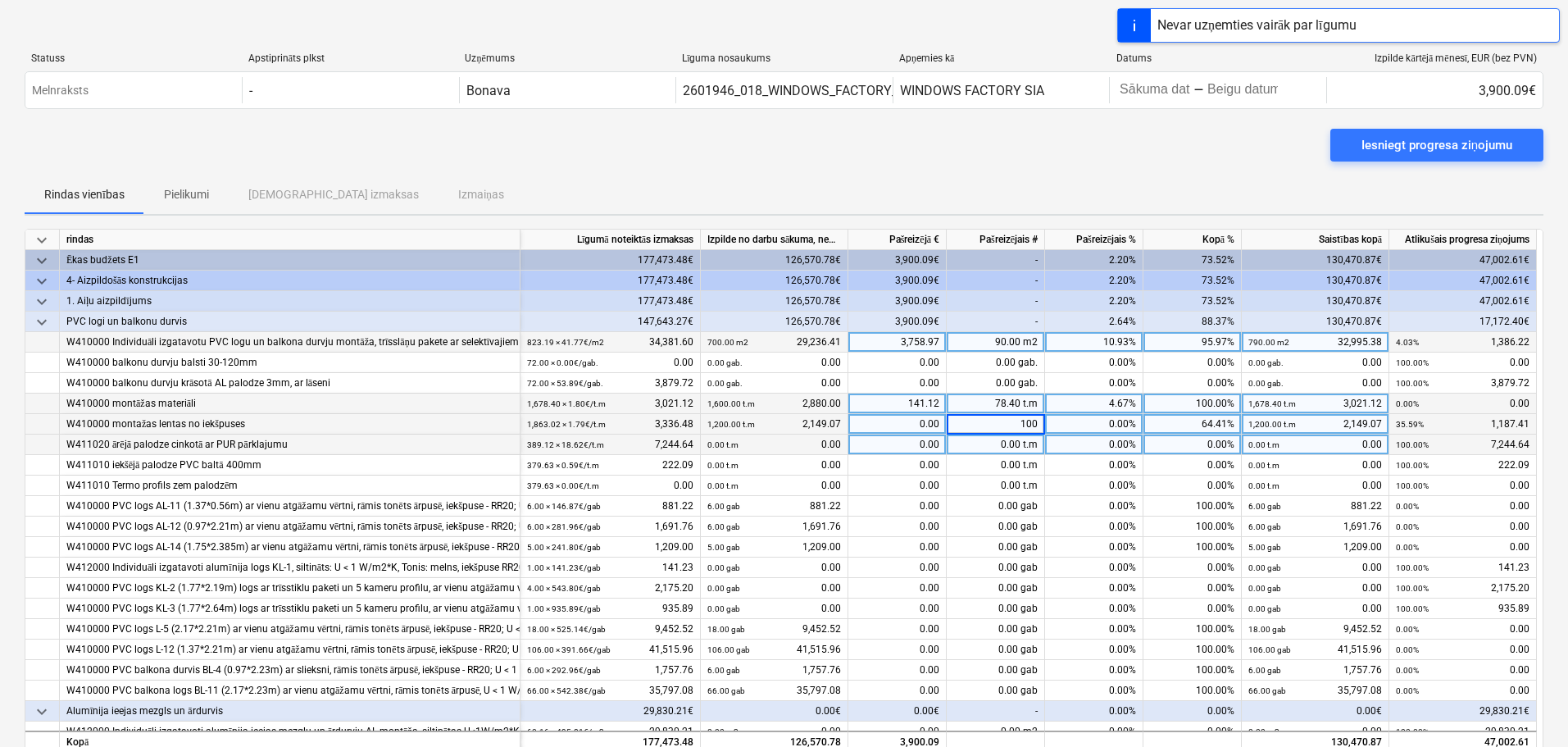
type input "1000"
click at [1004, 442] on div "0.00 t.m" at bounding box center [996, 445] width 99 height 21
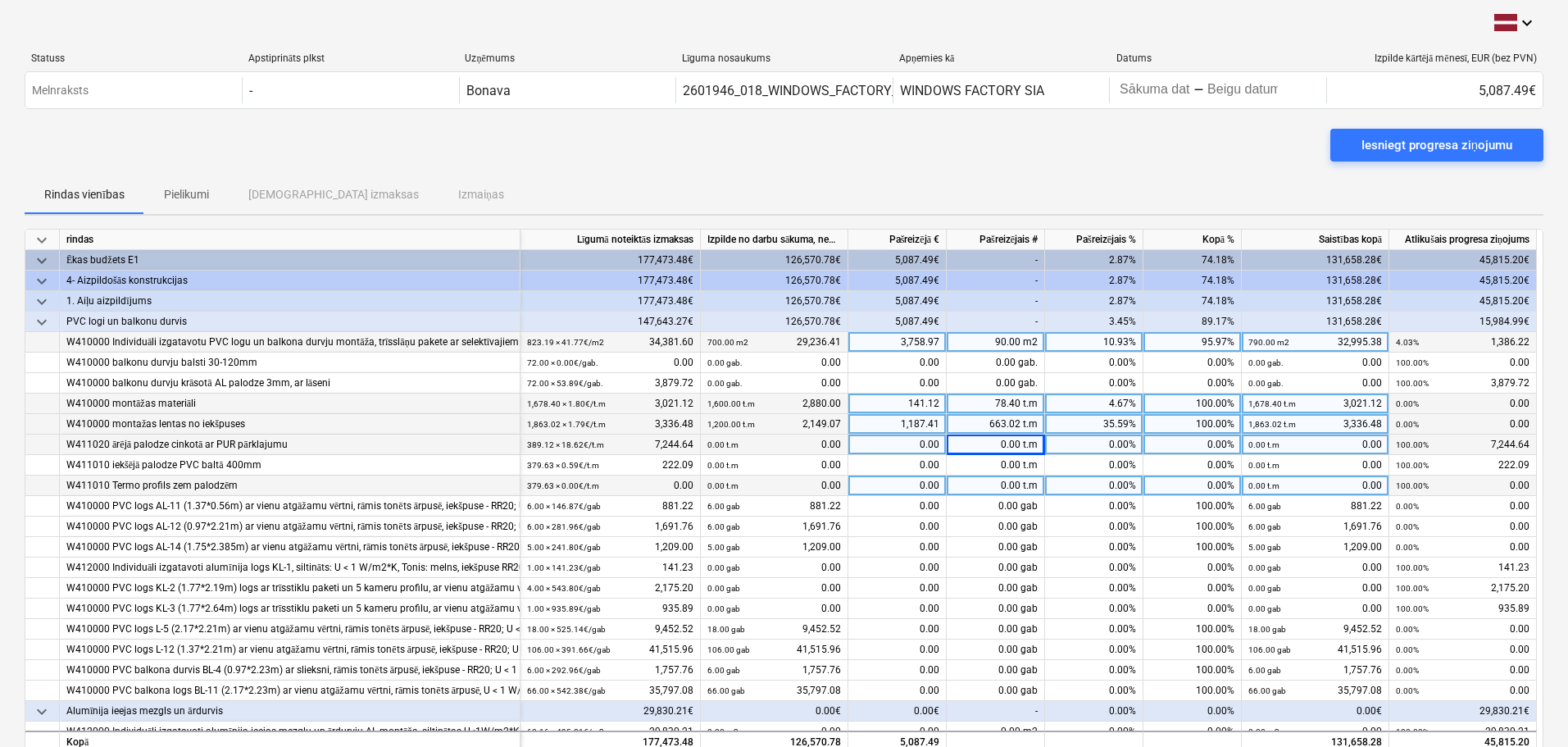
click at [997, 487] on div "0.00 t.m" at bounding box center [996, 486] width 99 height 21
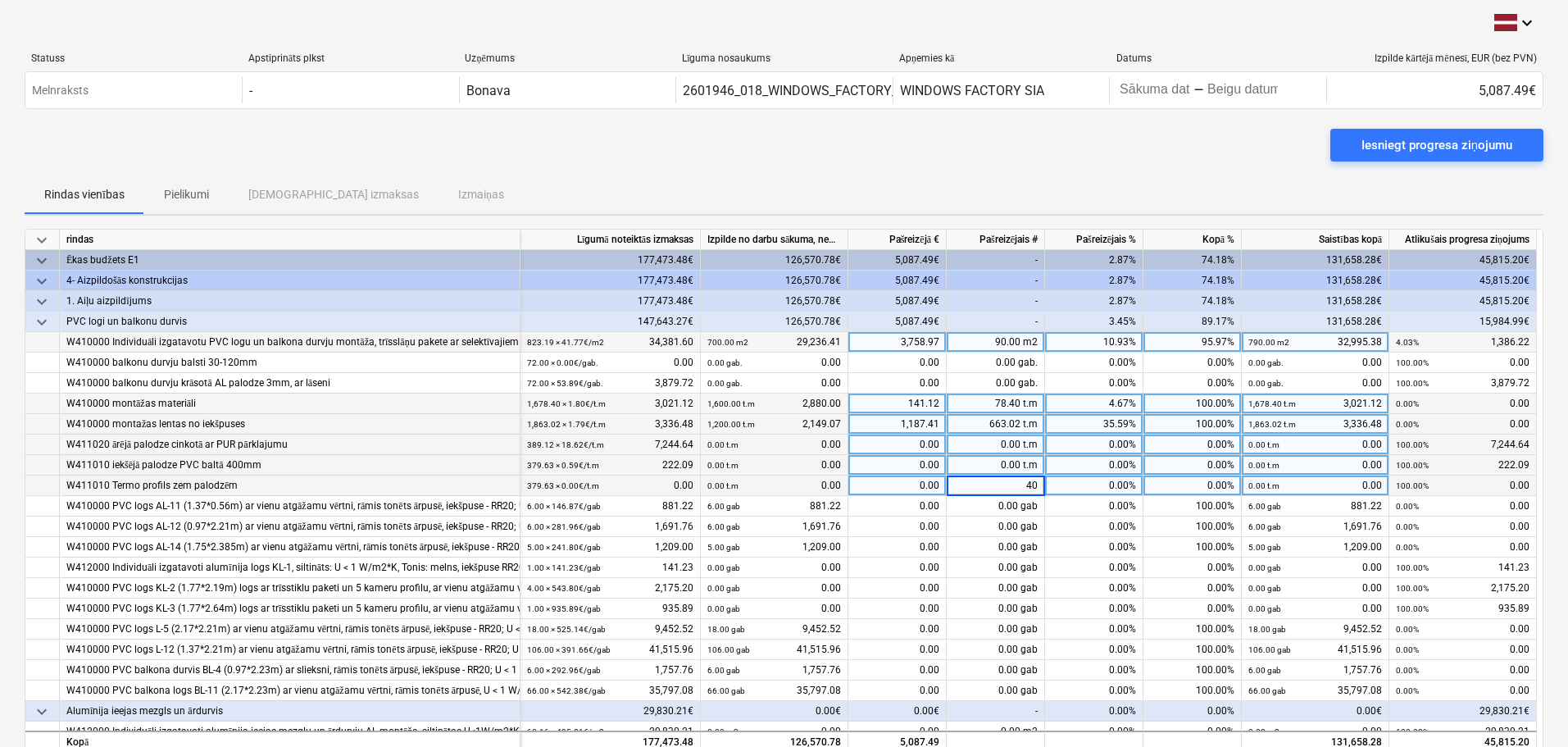
type input "400"
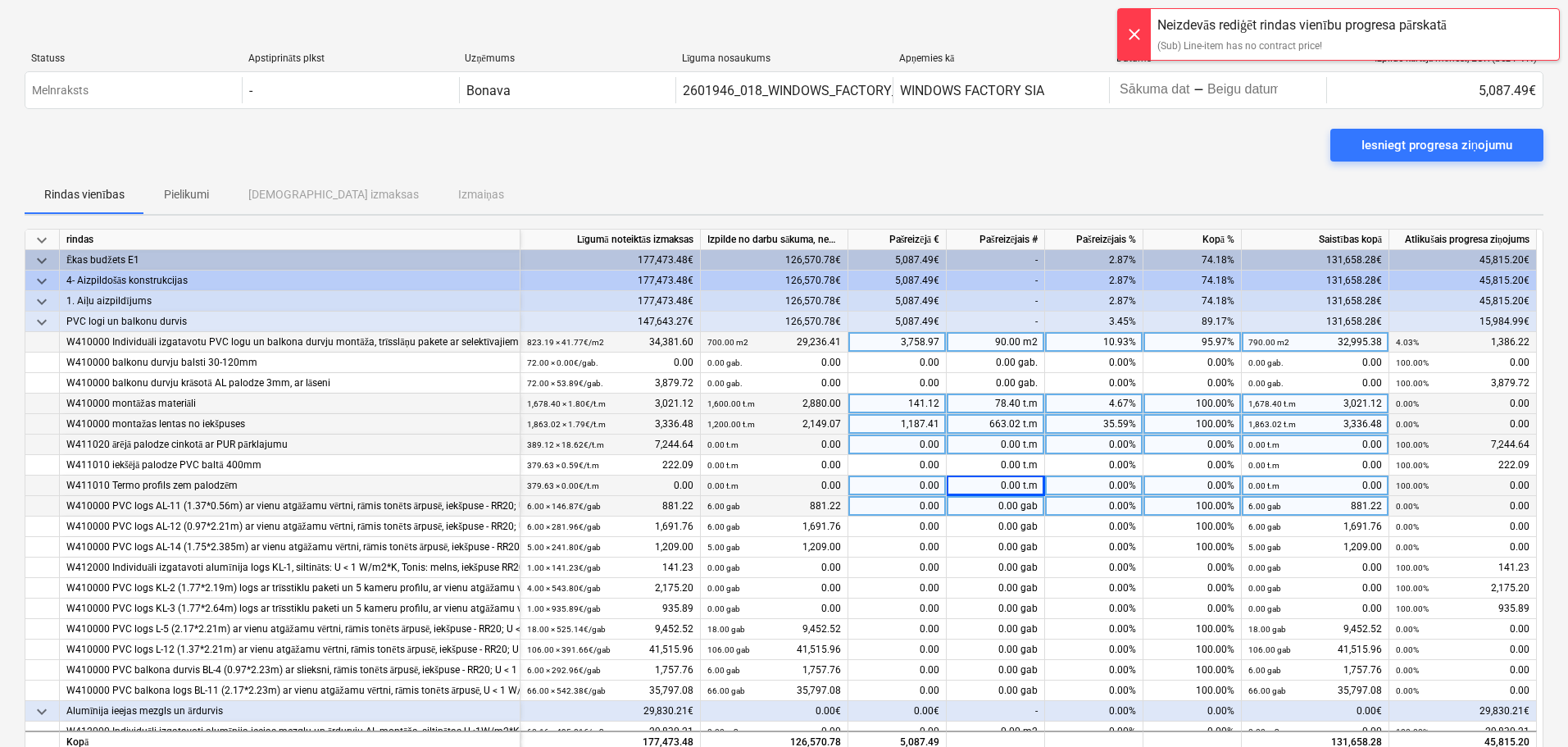
click at [998, 501] on div "0.00 gab" at bounding box center [996, 506] width 99 height 21
type input "6"
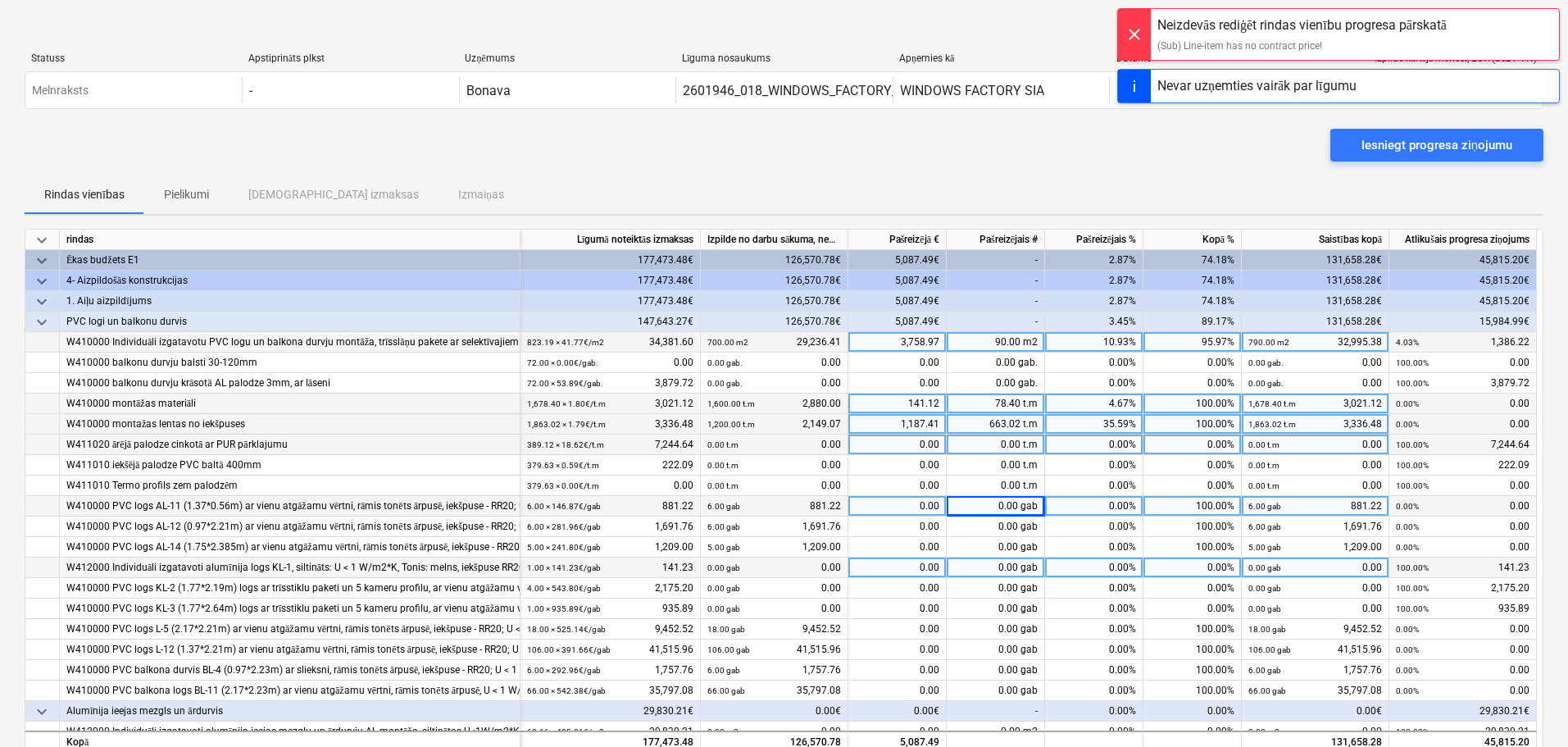
click at [984, 560] on div "0.00 gab" at bounding box center [996, 568] width 99 height 21
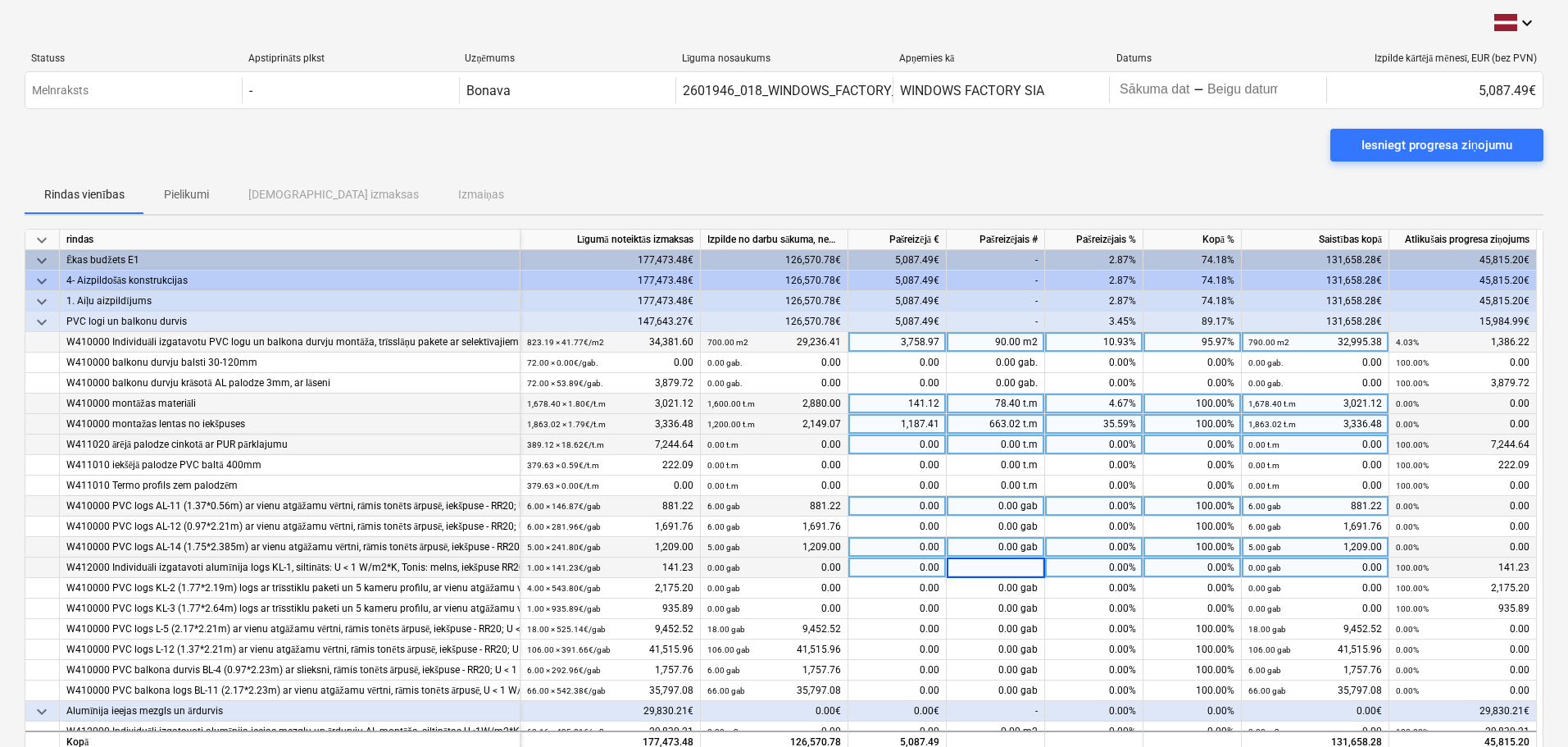
type input "1"
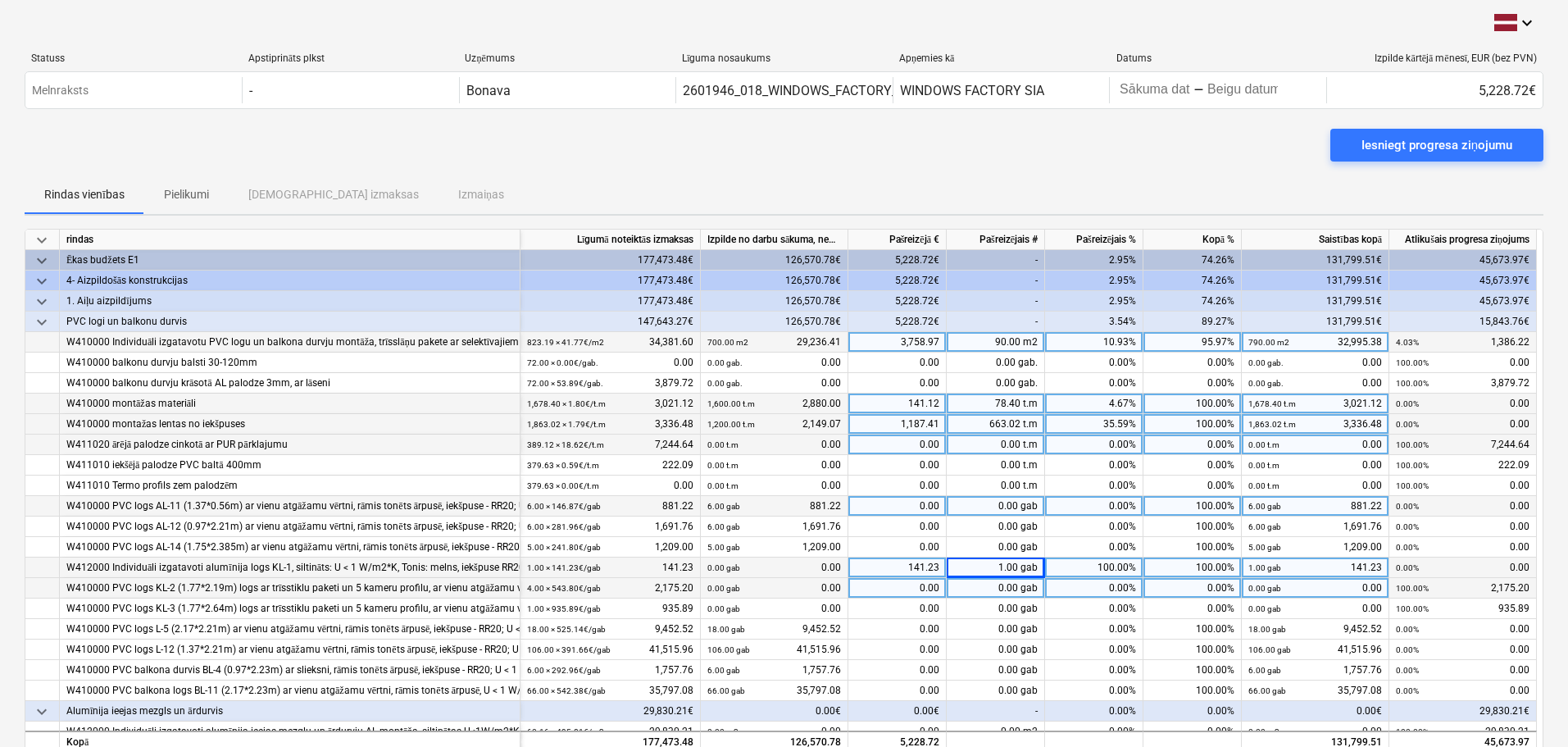
click at [976, 591] on div "0.00 gab" at bounding box center [996, 589] width 99 height 21
type input "4"
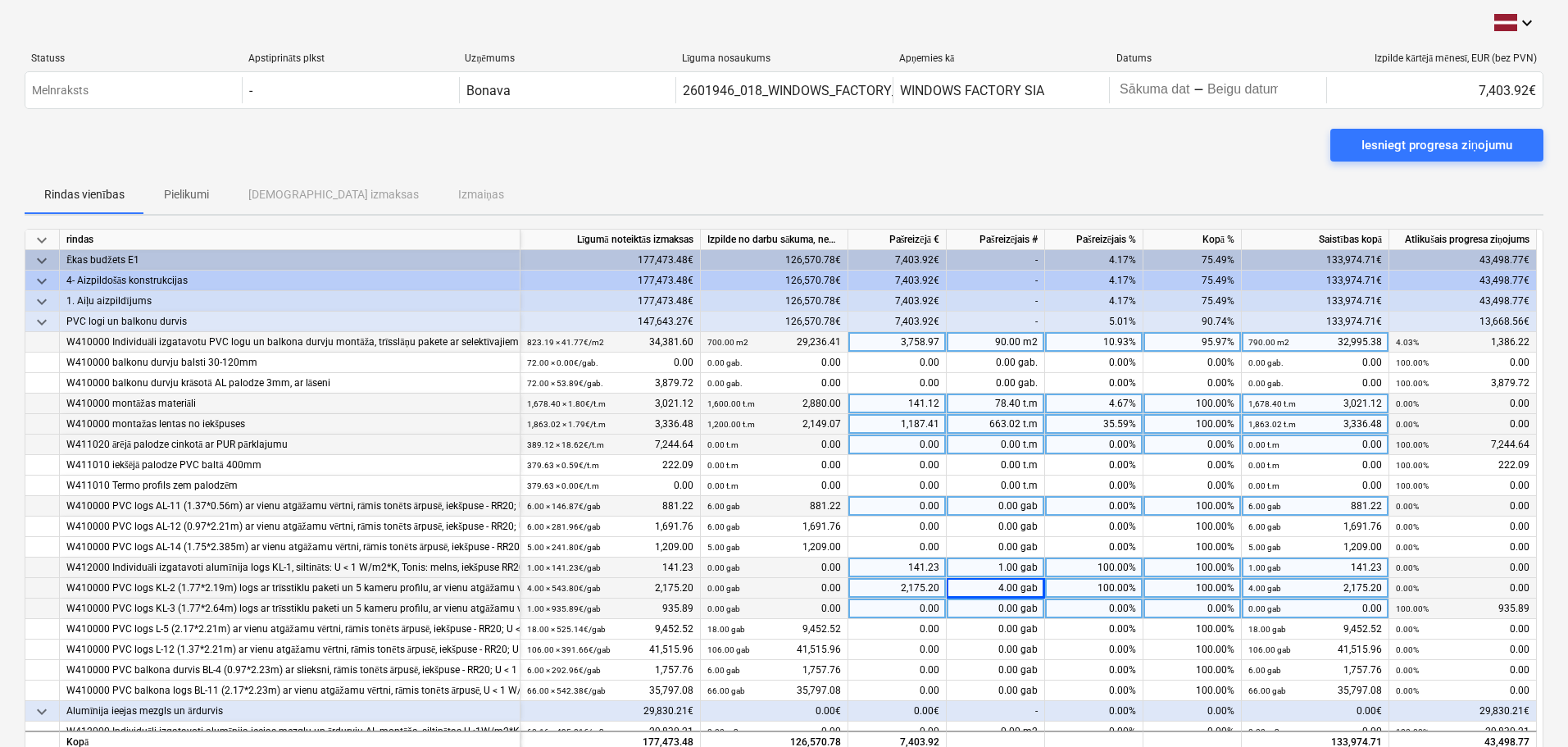
click at [979, 614] on div "0.00 gab" at bounding box center [996, 609] width 99 height 21
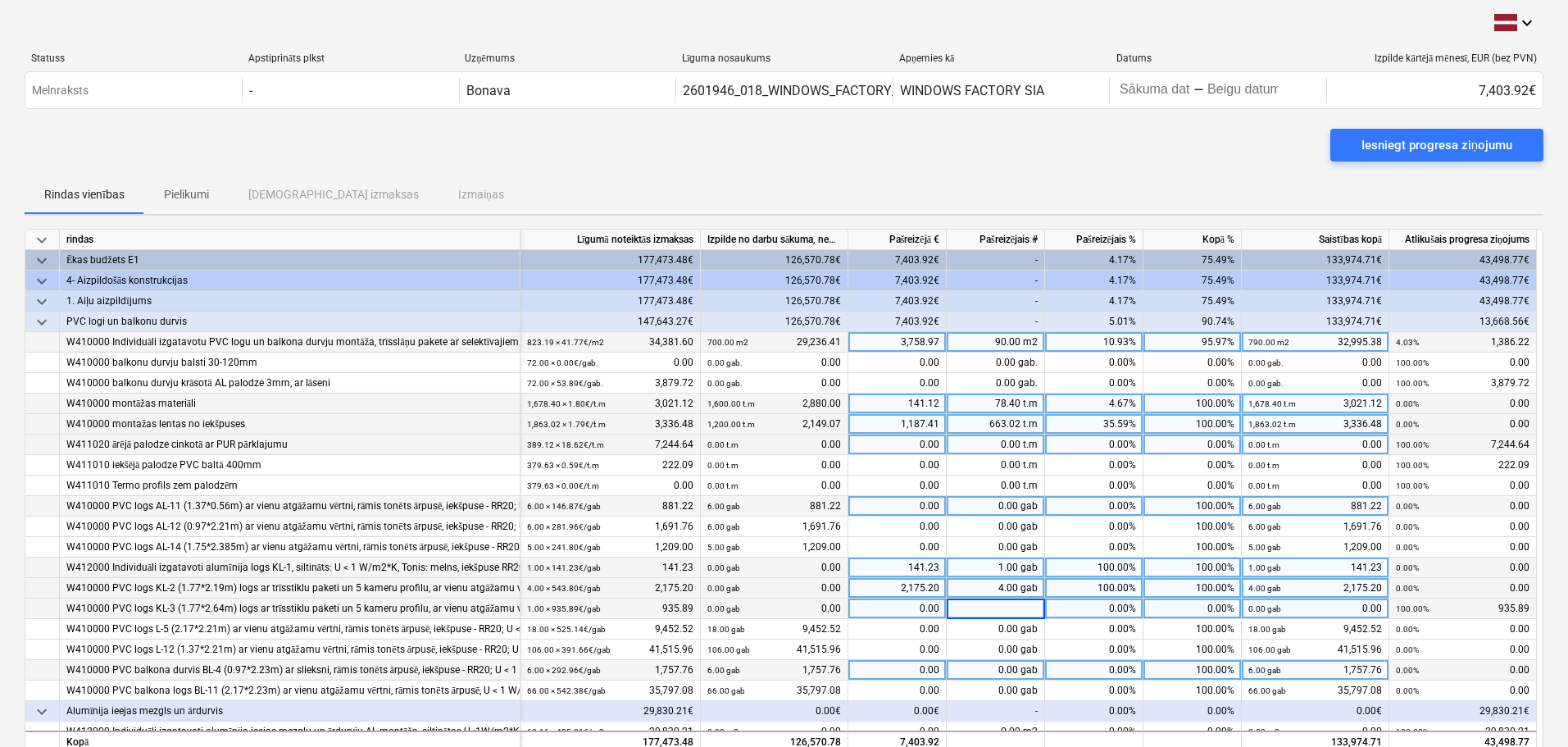
type input "1"
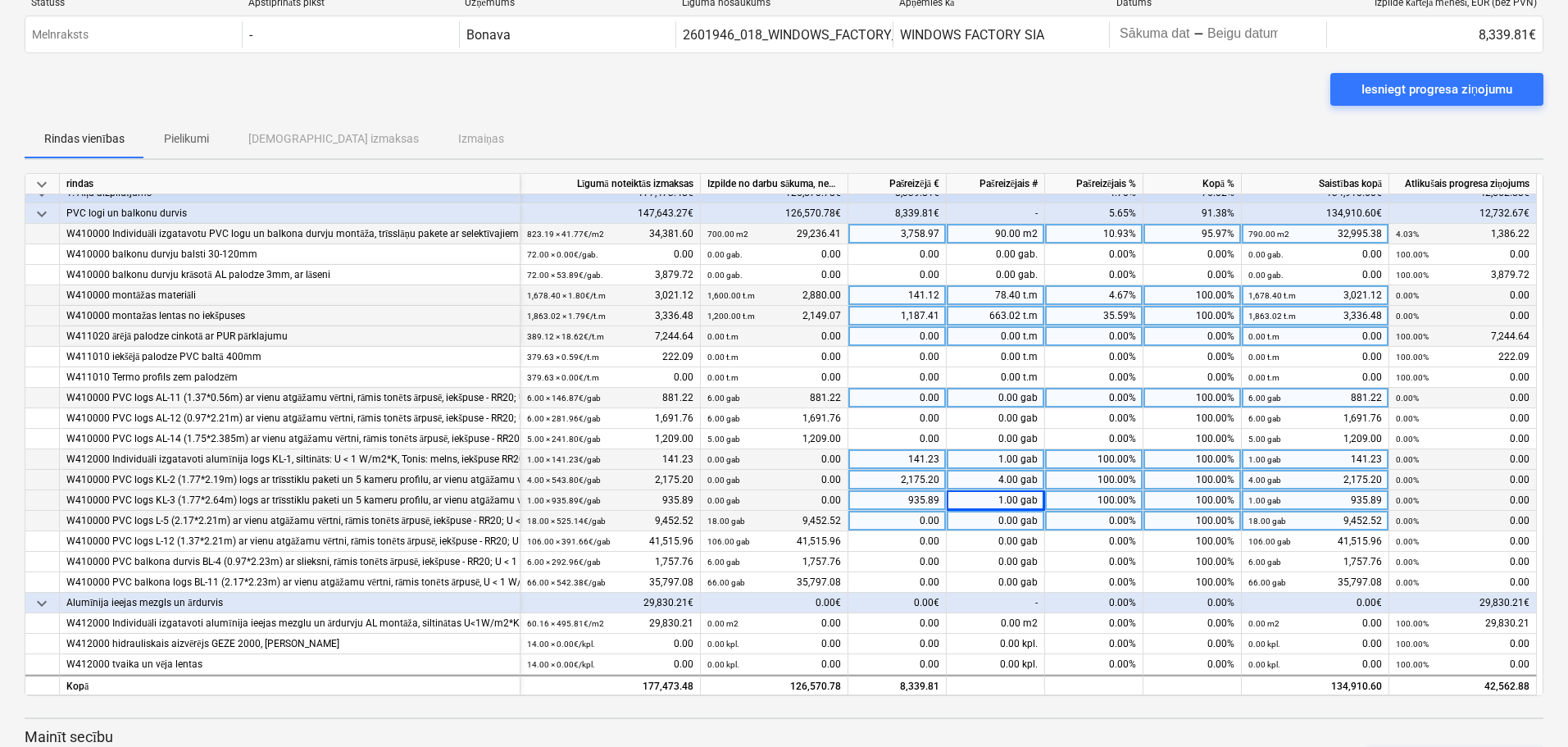
scroll to position [127, 0]
